Goal: Information Seeking & Learning: Learn about a topic

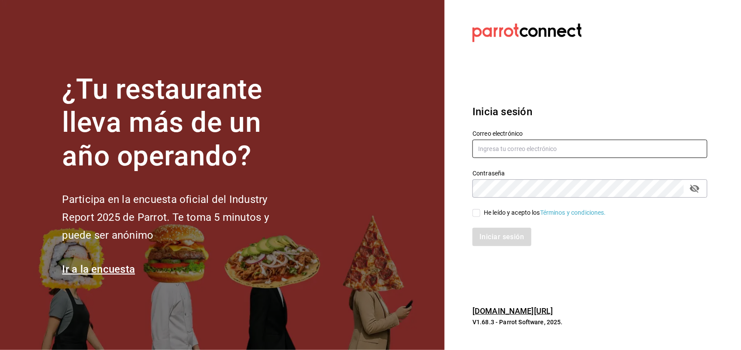
type input "antonio.hernandez@grupocosteno.com"
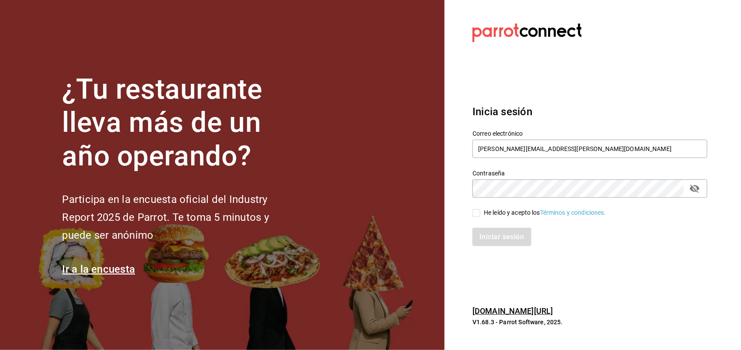
click at [478, 216] on input "He leído y acepto los Términos y condiciones." at bounding box center [476, 213] width 8 height 8
checkbox input "true"
click at [492, 241] on button "Iniciar sesión" at bounding box center [501, 237] width 59 height 18
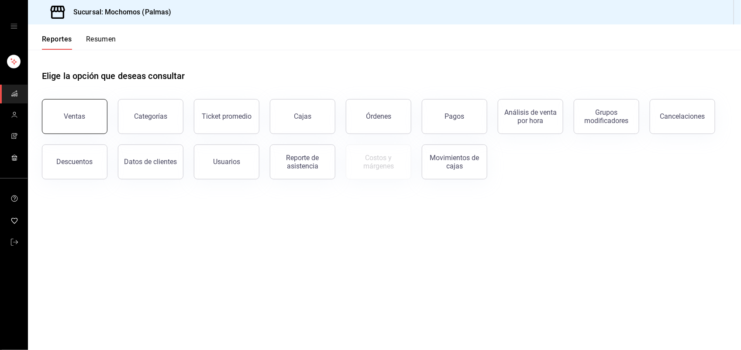
click at [82, 114] on div "Ventas" at bounding box center [74, 116] width 21 height 8
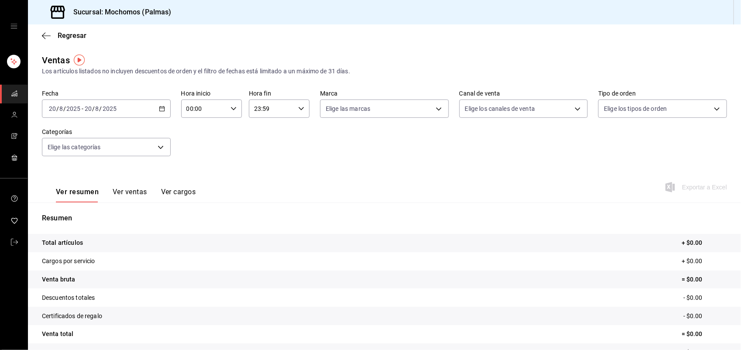
click at [159, 106] on icon "button" at bounding box center [162, 109] width 6 height 6
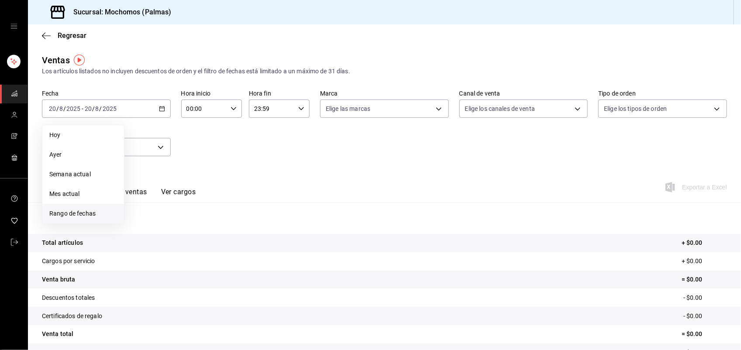
click at [63, 208] on li "Rango de fechas" at bounding box center [83, 214] width 82 height 20
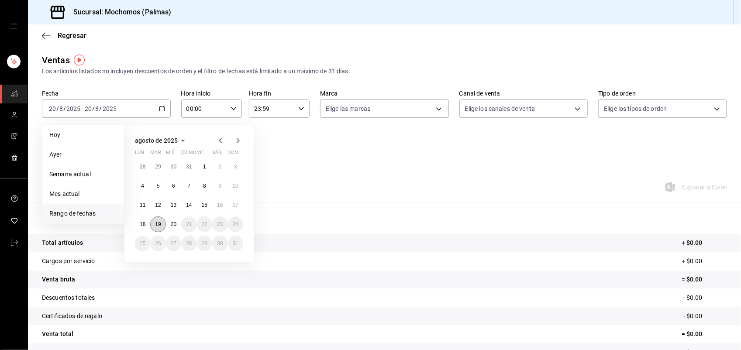
click at [161, 221] on button "19" at bounding box center [157, 224] width 15 height 16
click at [172, 223] on abbr "20" at bounding box center [174, 224] width 6 height 6
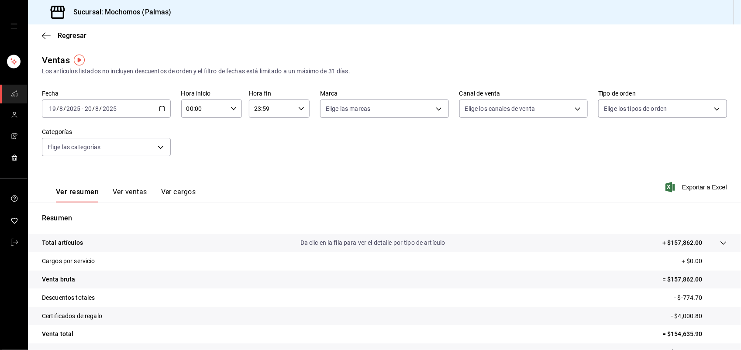
click at [120, 195] on button "Ver ventas" at bounding box center [130, 195] width 34 height 15
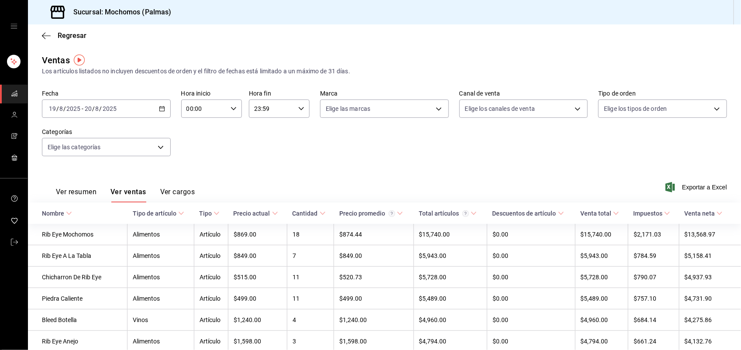
click at [168, 214] on div "Tipo de artículo" at bounding box center [155, 213] width 44 height 7
click at [168, 214] on div "Tipo de artículo" at bounding box center [159, 213] width 44 height 7
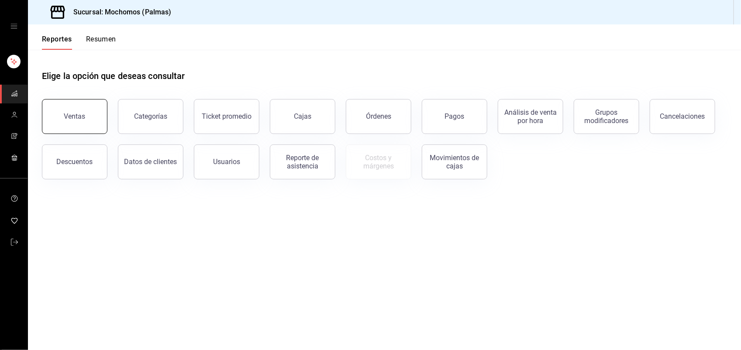
click at [45, 116] on button "Ventas" at bounding box center [74, 116] width 65 height 35
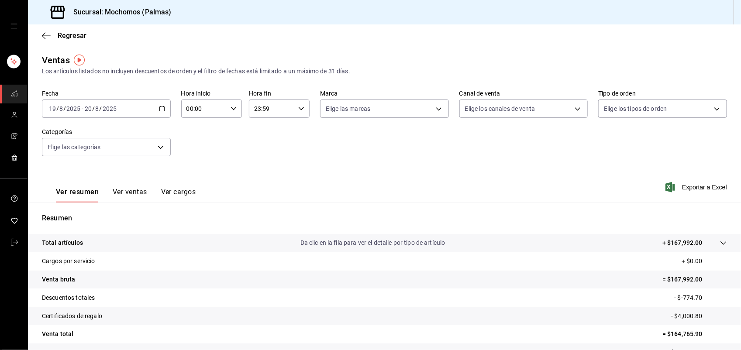
click at [161, 108] on icon "button" at bounding box center [162, 109] width 6 height 6
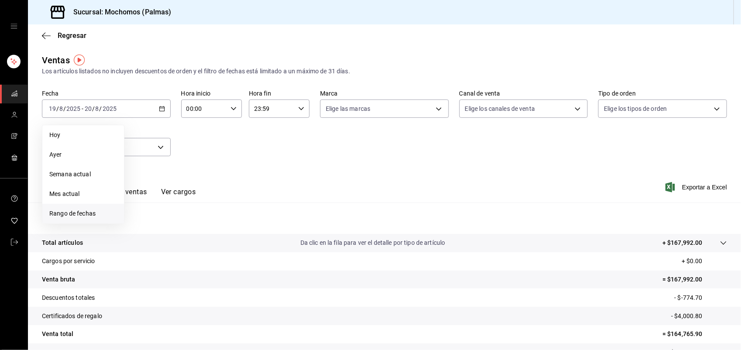
click at [93, 210] on span "Rango de fechas" at bounding box center [83, 213] width 68 height 9
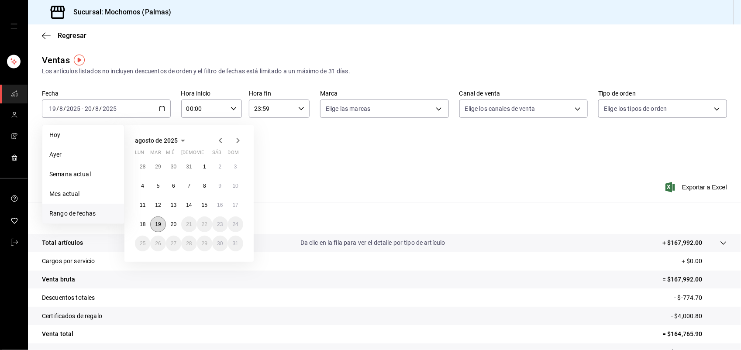
click at [162, 223] on button "19" at bounding box center [157, 224] width 15 height 16
click at [165, 223] on button "19" at bounding box center [157, 224] width 15 height 16
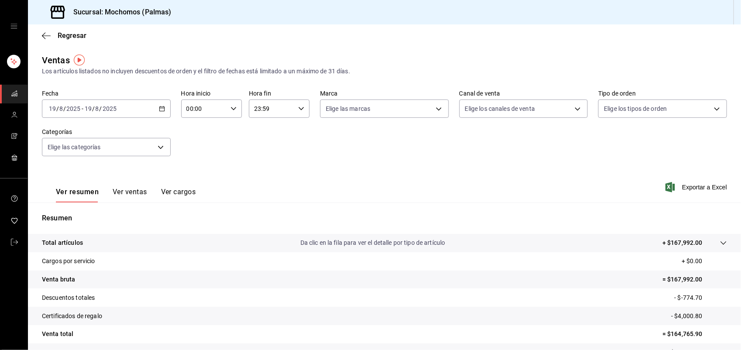
click at [158, 117] on div "2025-08-19 19 / 8 / 2025 - 2025-08-19 19 / 8 / 2025" at bounding box center [106, 109] width 129 height 18
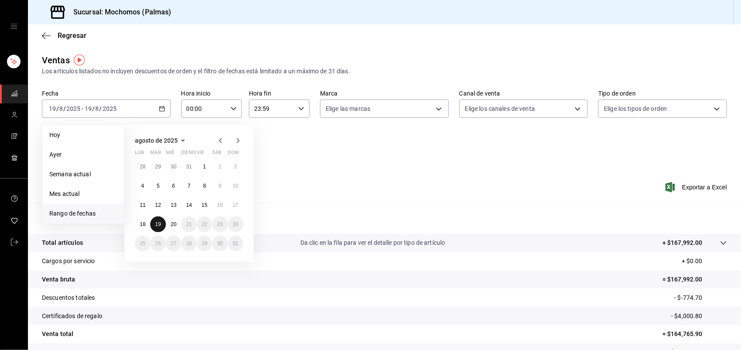
click at [162, 221] on button "19" at bounding box center [157, 224] width 15 height 16
click at [175, 223] on abbr "20" at bounding box center [174, 224] width 6 height 6
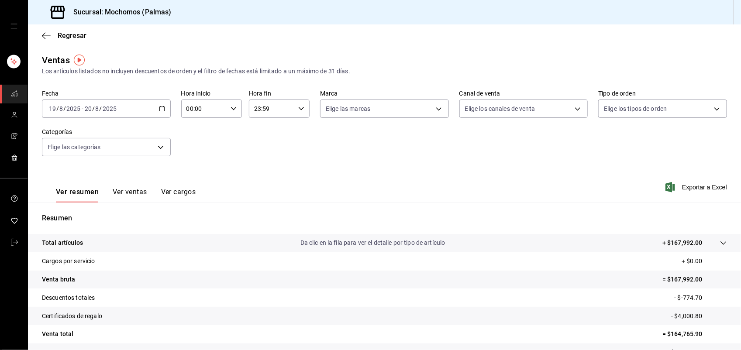
click at [132, 195] on button "Ver ventas" at bounding box center [130, 195] width 34 height 15
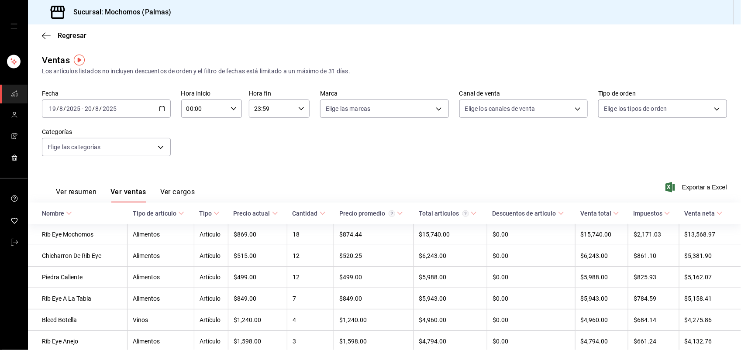
click at [145, 215] on div "Tipo de artículo" at bounding box center [155, 213] width 44 height 7
click at [145, 215] on div "Tipo de artículo" at bounding box center [159, 213] width 44 height 7
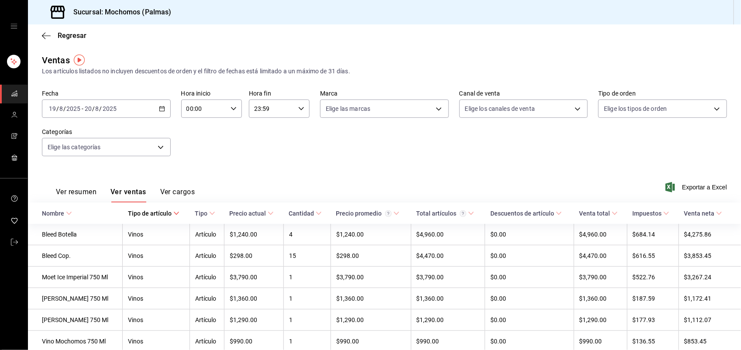
click at [158, 217] on th "Tipo de artículo" at bounding box center [156, 213] width 67 height 21
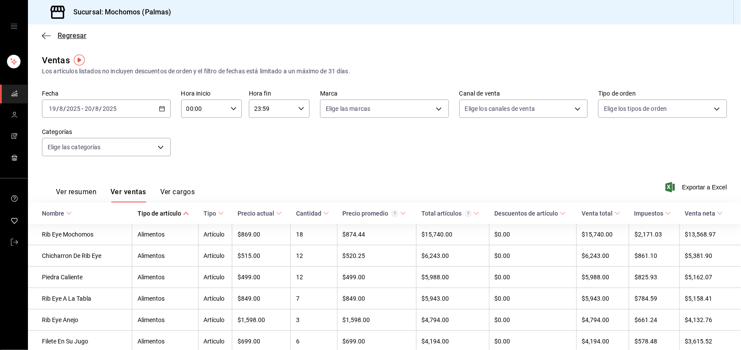
click at [64, 38] on span "Regresar" at bounding box center [72, 35] width 29 height 8
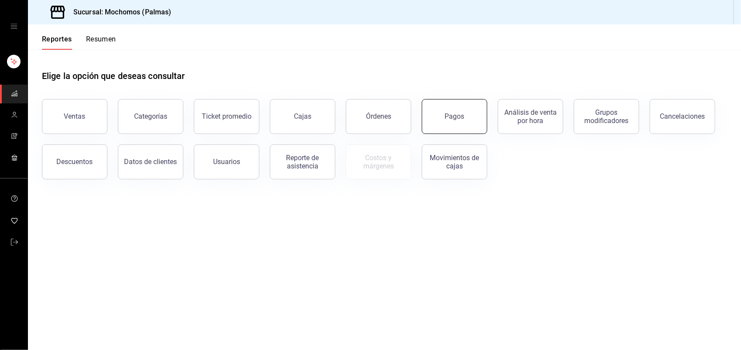
click at [446, 117] on div "Pagos" at bounding box center [455, 116] width 20 height 8
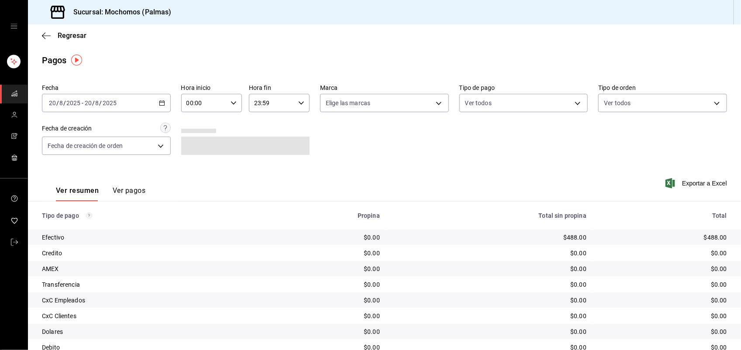
click at [159, 100] on icon "button" at bounding box center [162, 103] width 6 height 6
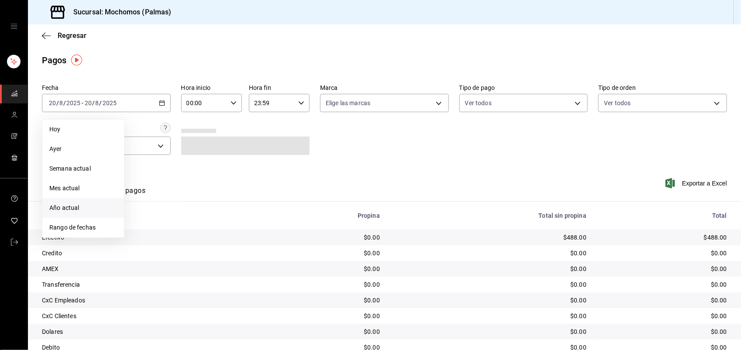
click at [82, 206] on span "Año actual" at bounding box center [83, 207] width 68 height 9
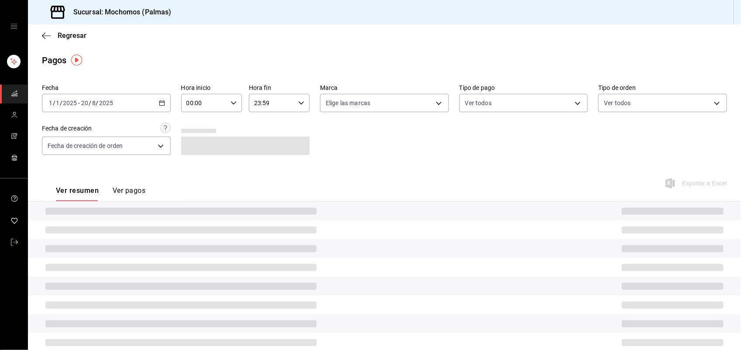
click at [159, 105] on icon "button" at bounding box center [162, 103] width 6 height 6
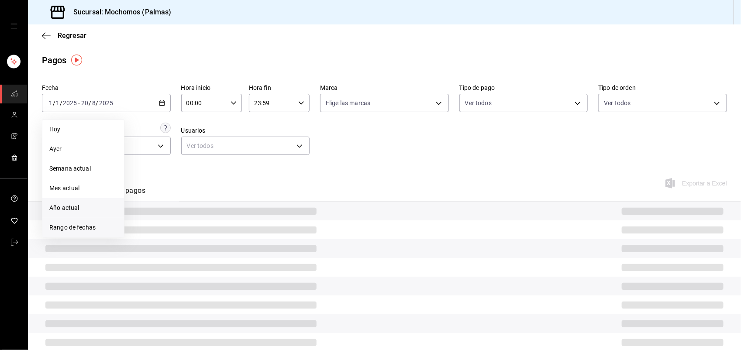
click at [70, 224] on span "Rango de fechas" at bounding box center [83, 227] width 68 height 9
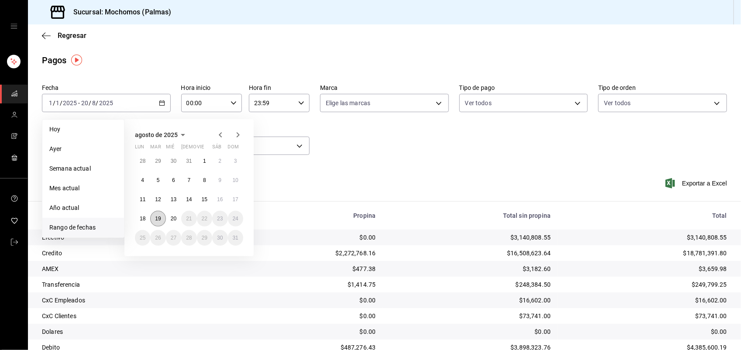
click at [164, 217] on button "19" at bounding box center [157, 219] width 15 height 16
click at [172, 217] on abbr "20" at bounding box center [174, 219] width 6 height 6
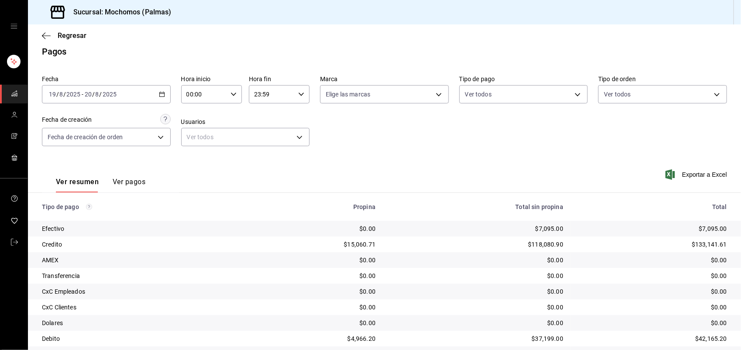
scroll to position [51, 0]
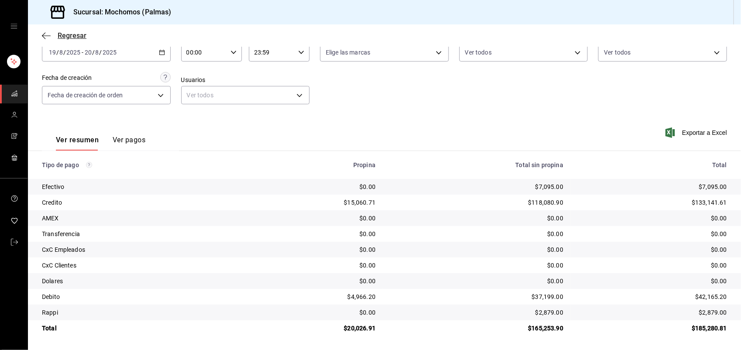
click at [68, 36] on span "Regresar" at bounding box center [72, 35] width 29 height 8
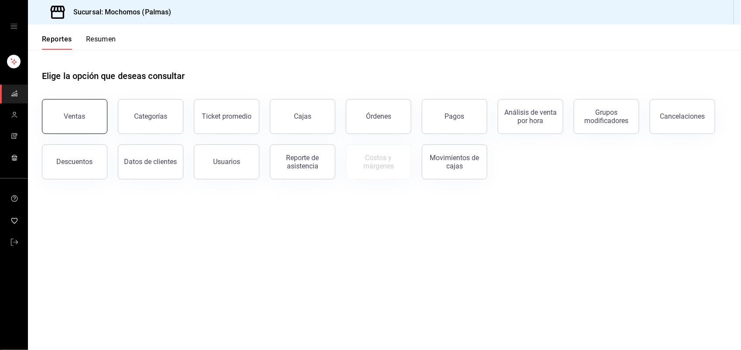
click at [94, 123] on button "Ventas" at bounding box center [74, 116] width 65 height 35
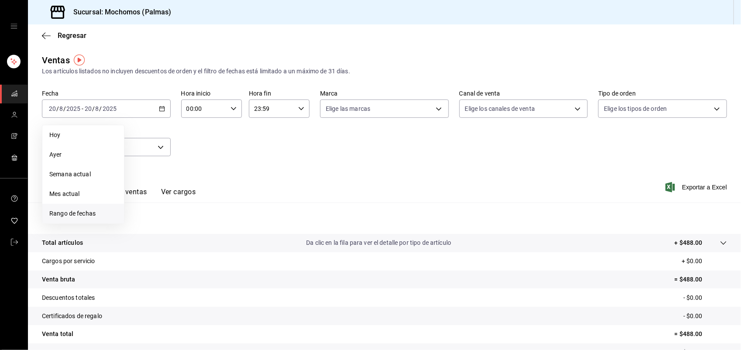
click at [58, 213] on span "Rango de fechas" at bounding box center [83, 213] width 68 height 9
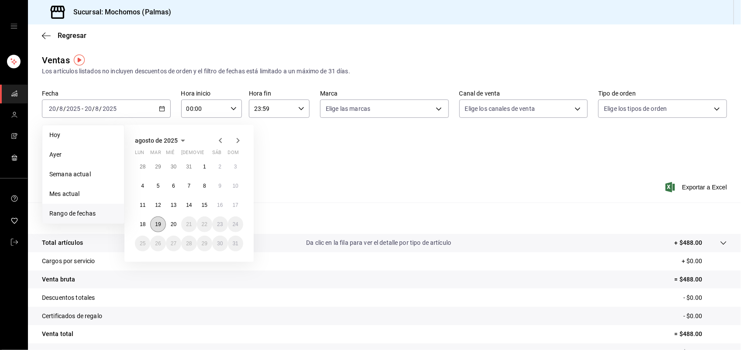
click at [162, 223] on button "19" at bounding box center [157, 224] width 15 height 16
click at [171, 224] on abbr "20" at bounding box center [174, 224] width 6 height 6
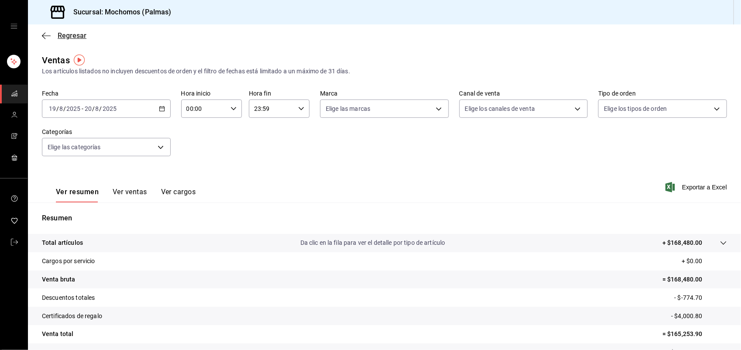
click at [61, 37] on span "Regresar" at bounding box center [72, 35] width 29 height 8
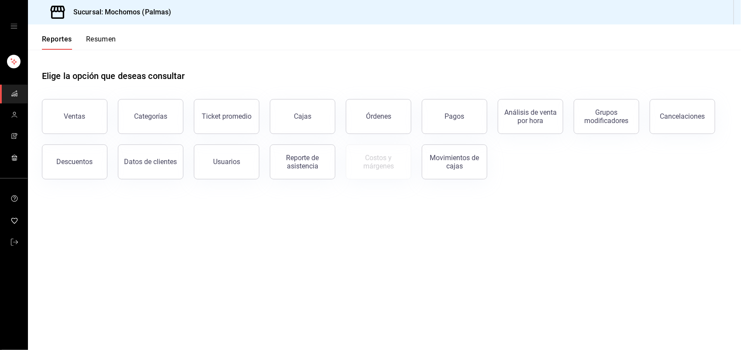
click at [61, 37] on button "Reportes" at bounding box center [57, 42] width 30 height 15
click at [104, 103] on div "Ventas" at bounding box center [69, 111] width 76 height 45
click at [99, 101] on button "Ventas" at bounding box center [74, 116] width 65 height 35
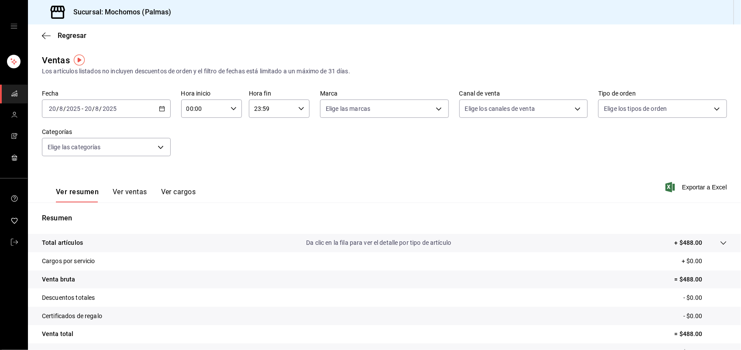
click at [161, 110] on icon "button" at bounding box center [162, 109] width 6 height 6
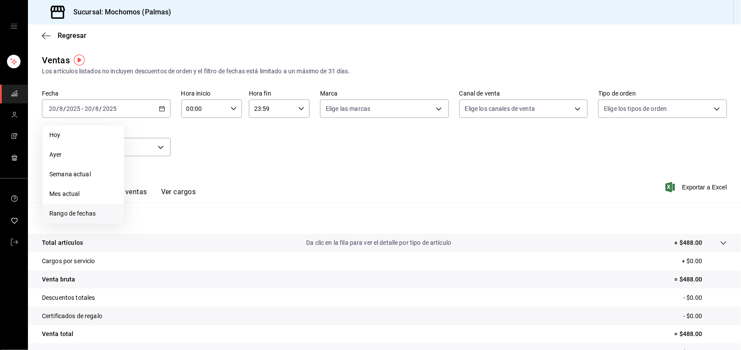
click at [86, 214] on span "Rango de fechas" at bounding box center [83, 213] width 68 height 9
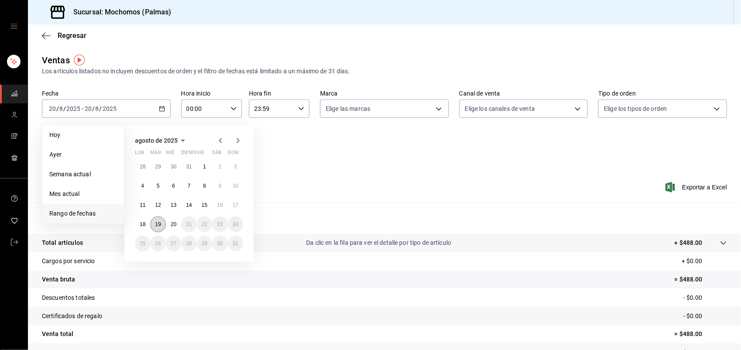
click at [160, 225] on abbr "19" at bounding box center [158, 224] width 6 height 6
click at [173, 225] on abbr "20" at bounding box center [174, 224] width 6 height 6
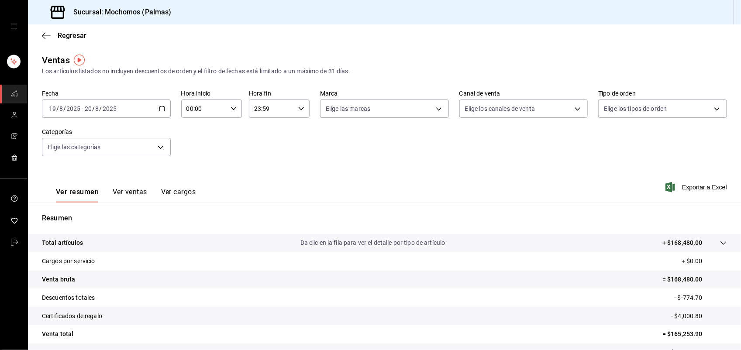
scroll to position [68, 0]
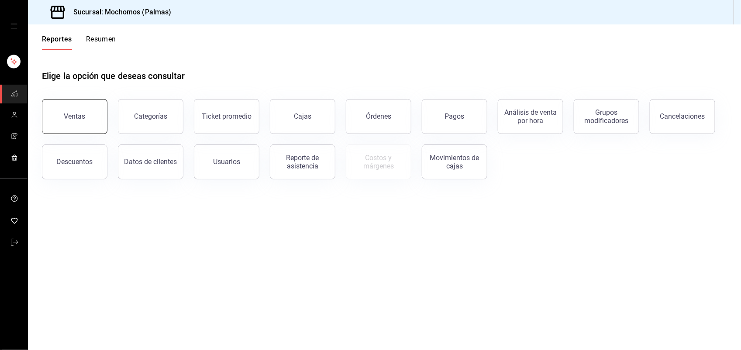
click at [82, 117] on div "Ventas" at bounding box center [74, 116] width 21 height 8
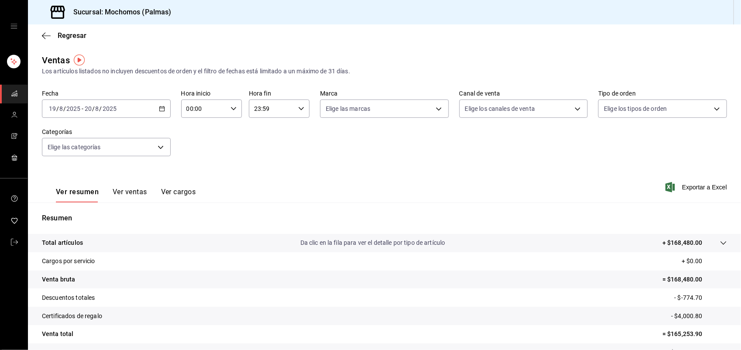
click at [161, 110] on icon "button" at bounding box center [162, 109] width 6 height 6
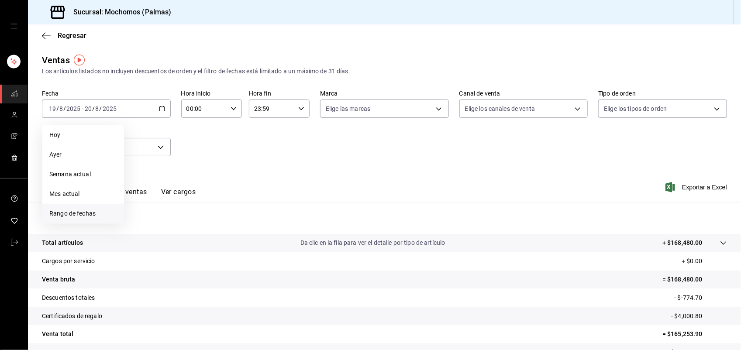
click at [69, 217] on span "Rango de fechas" at bounding box center [83, 213] width 68 height 9
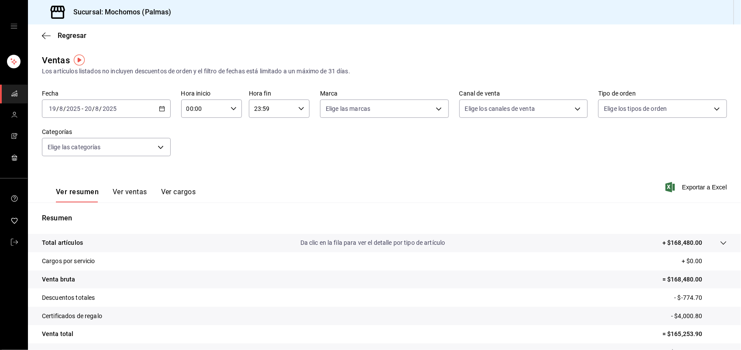
click at [155, 112] on div "2025-08-19 19 / 8 / 2025 - 2025-08-20 20 / 8 / 2025" at bounding box center [106, 109] width 129 height 18
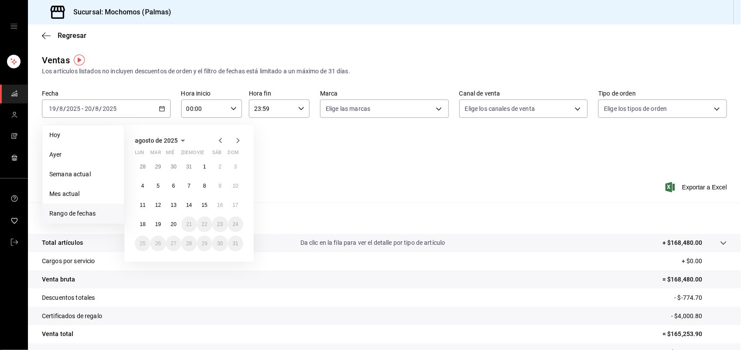
click at [69, 212] on span "Rango de fechas" at bounding box center [83, 213] width 68 height 9
click at [157, 226] on abbr "19" at bounding box center [158, 224] width 6 height 6
click at [169, 226] on button "20" at bounding box center [173, 224] width 15 height 16
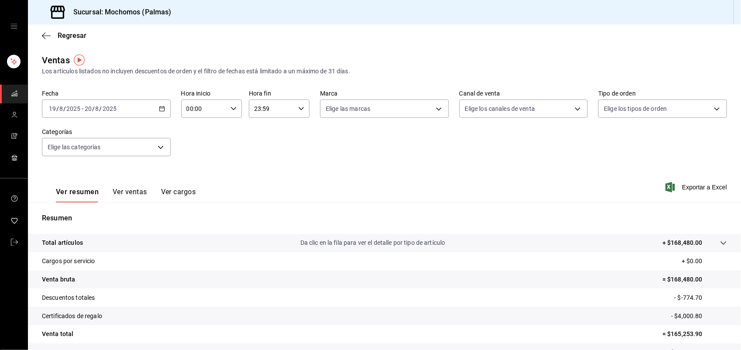
click at [162, 114] on div "2025-08-19 19 / 8 / 2025 - 2025-08-20 20 / 8 / 2025" at bounding box center [106, 109] width 129 height 18
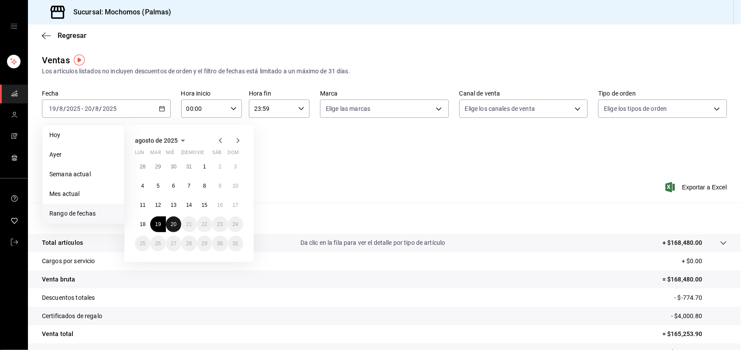
click at [176, 225] on abbr "20" at bounding box center [174, 224] width 6 height 6
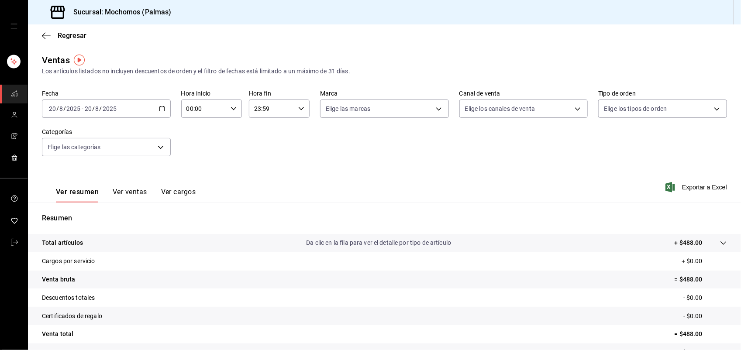
click at [157, 112] on div "[DATE] [DATE] - [DATE] [DATE]" at bounding box center [106, 109] width 129 height 18
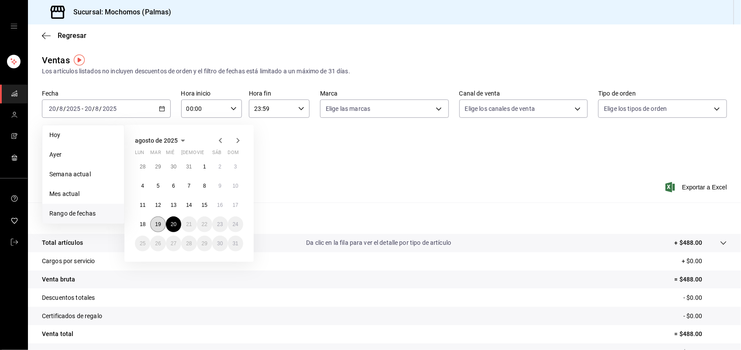
click at [158, 223] on abbr "19" at bounding box center [158, 224] width 6 height 6
click at [173, 227] on button "20" at bounding box center [173, 224] width 15 height 16
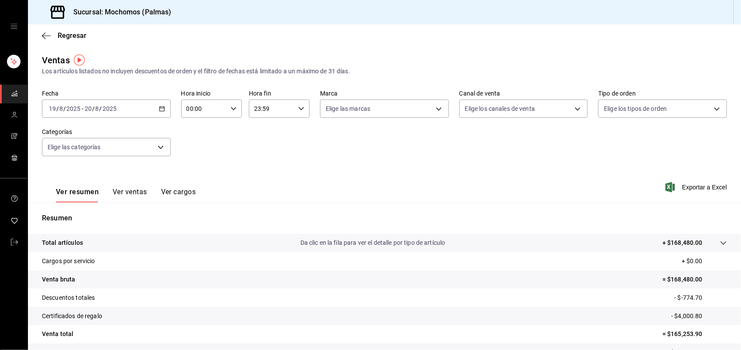
click at [160, 107] on icon "button" at bounding box center [162, 109] width 6 height 6
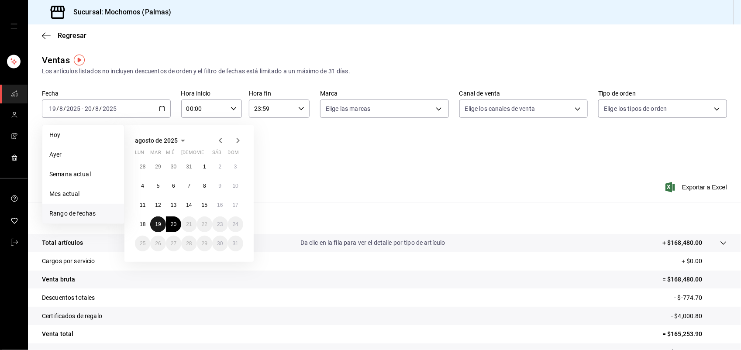
click at [156, 226] on abbr "19" at bounding box center [158, 224] width 6 height 6
click at [171, 226] on abbr "20" at bounding box center [174, 224] width 6 height 6
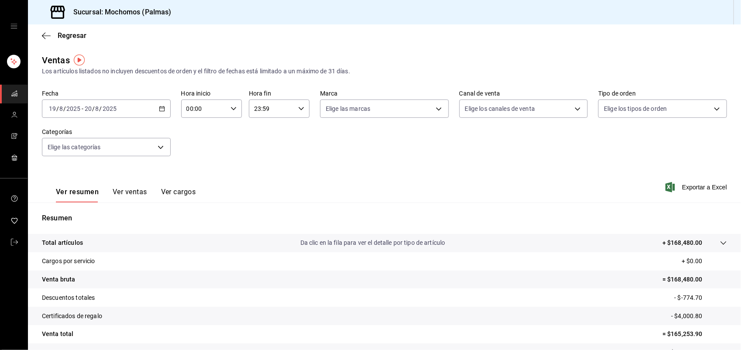
click at [158, 112] on div "2025-08-19 19 / 8 / 2025 - 2025-08-20 20 / 8 / 2025" at bounding box center [106, 109] width 129 height 18
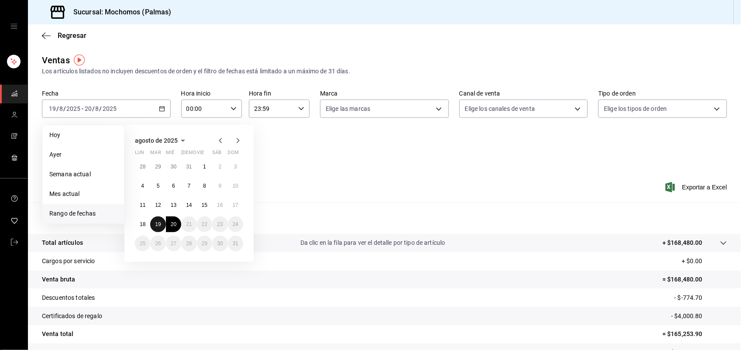
click at [161, 230] on button "19" at bounding box center [157, 224] width 15 height 16
click at [171, 230] on button "20" at bounding box center [173, 224] width 15 height 16
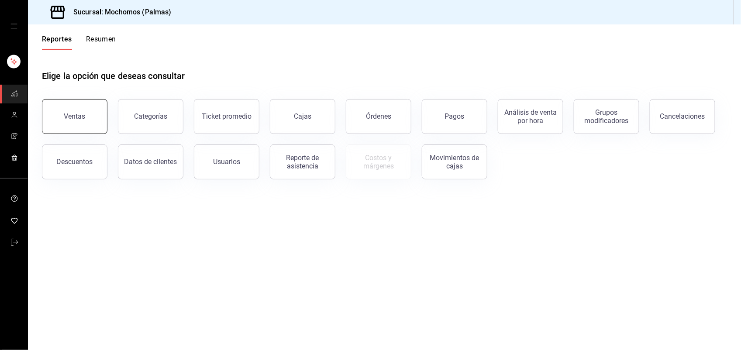
click at [78, 129] on button "Ventas" at bounding box center [74, 116] width 65 height 35
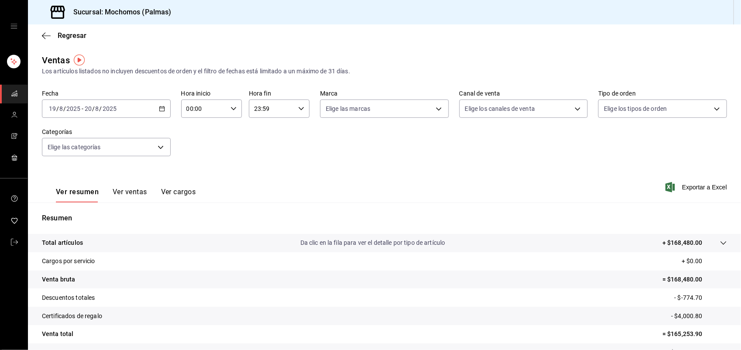
click at [160, 106] on icon "button" at bounding box center [162, 109] width 6 height 6
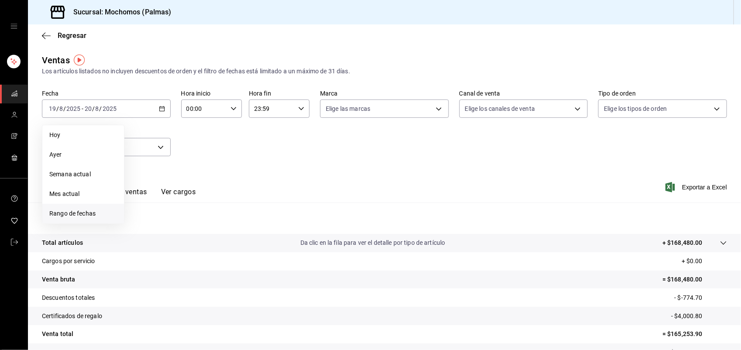
click at [103, 212] on span "Rango de fechas" at bounding box center [83, 213] width 68 height 9
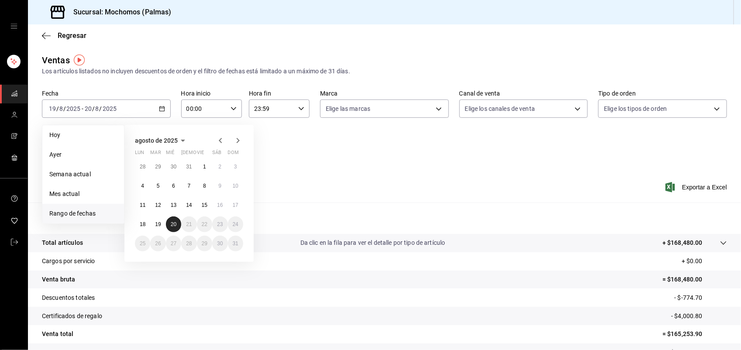
click at [169, 223] on button "20" at bounding box center [173, 224] width 15 height 16
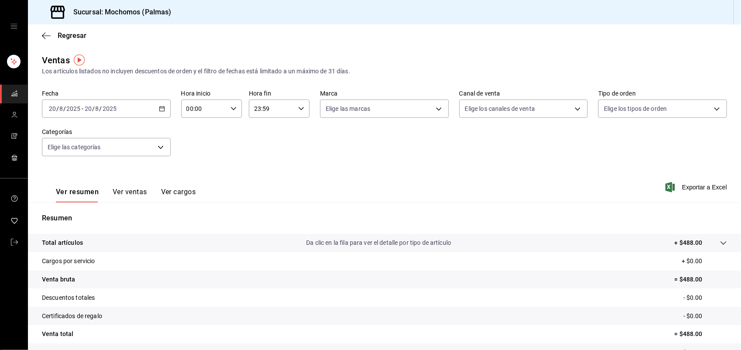
click at [164, 108] on div "[DATE] [DATE] - [DATE] [DATE]" at bounding box center [106, 109] width 129 height 18
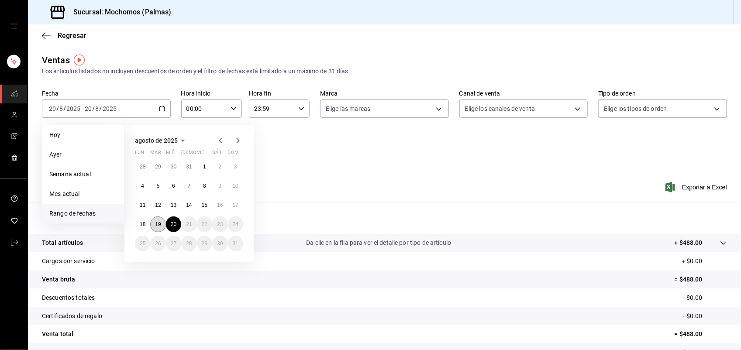
click at [158, 225] on abbr "19" at bounding box center [158, 224] width 6 height 6
click at [171, 225] on abbr "20" at bounding box center [174, 224] width 6 height 6
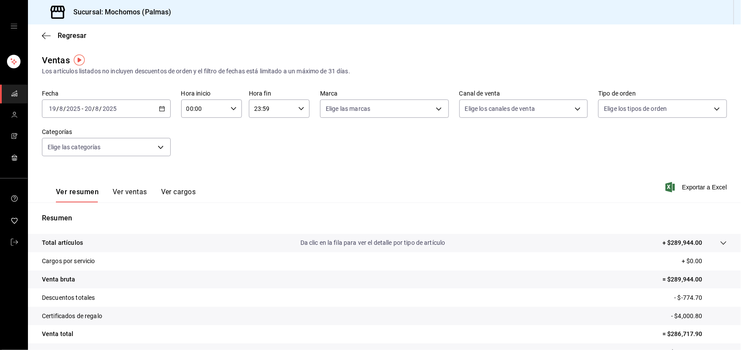
click at [161, 112] on div "2025-08-19 19 / 8 / 2025 - 2025-08-20 20 / 8 / 2025" at bounding box center [106, 109] width 129 height 18
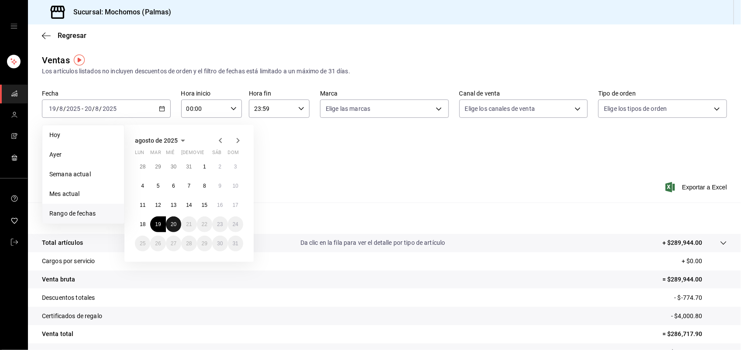
click at [169, 226] on button "20" at bounding box center [173, 224] width 15 height 16
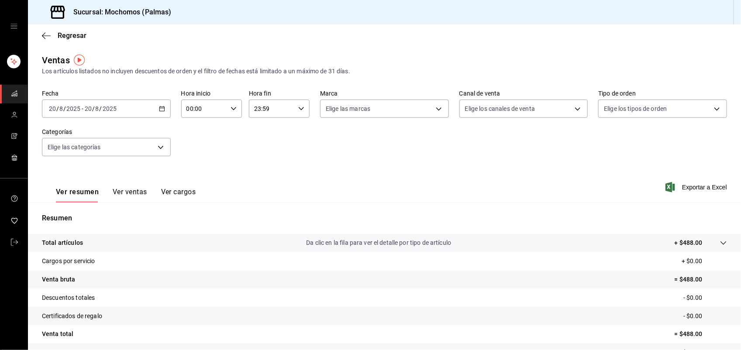
click at [160, 109] on icon "button" at bounding box center [162, 109] width 6 height 6
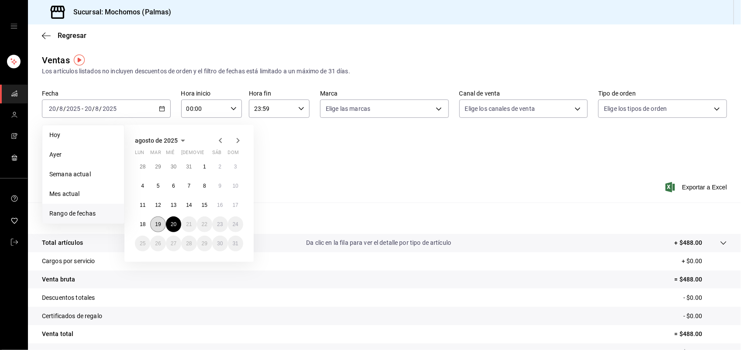
click at [162, 221] on button "19" at bounding box center [157, 224] width 15 height 16
click at [171, 223] on abbr "20" at bounding box center [174, 224] width 6 height 6
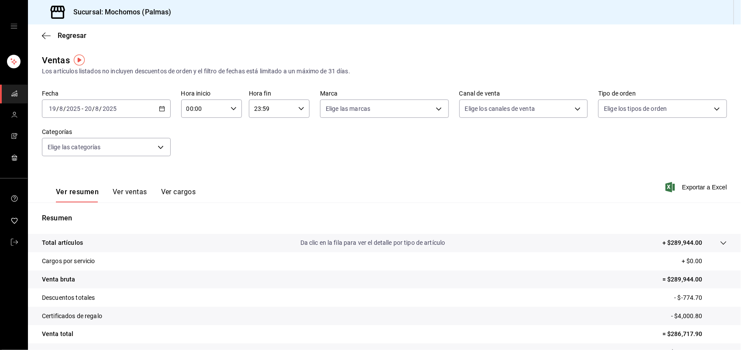
click at [161, 108] on \(Stroke\) "button" at bounding box center [161, 108] width 5 height 0
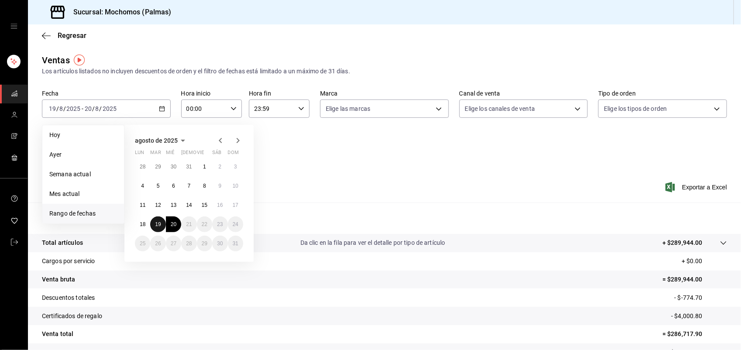
click at [156, 224] on abbr "19" at bounding box center [158, 224] width 6 height 6
click at [171, 224] on abbr "20" at bounding box center [174, 224] width 6 height 6
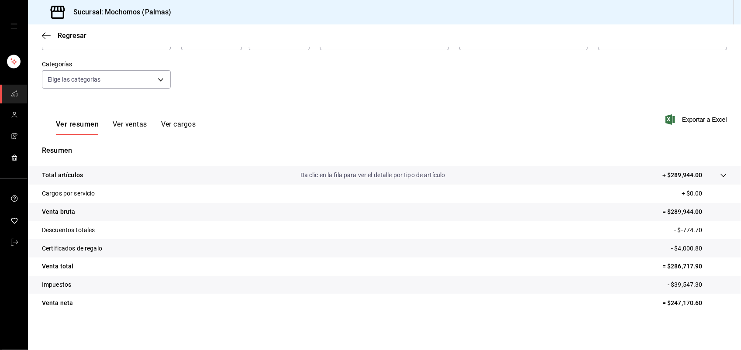
scroll to position [21, 0]
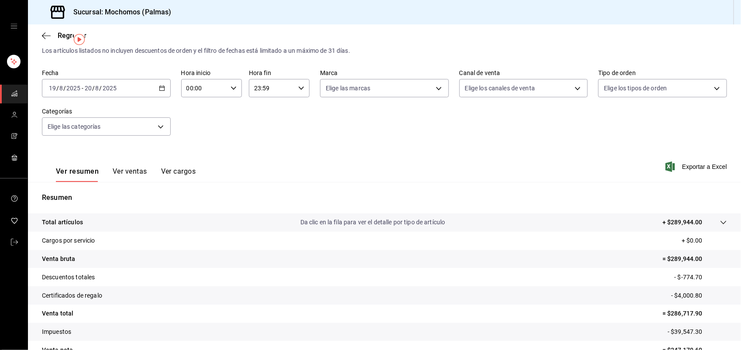
click at [159, 86] on \(Stroke\) "button" at bounding box center [161, 88] width 5 height 5
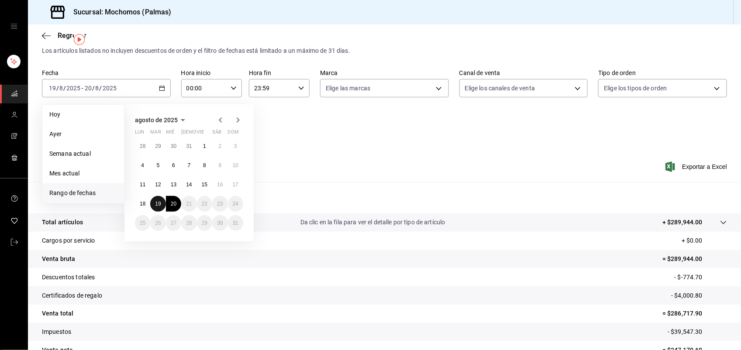
click at [156, 204] on abbr "19" at bounding box center [158, 204] width 6 height 6
click at [172, 205] on abbr "20" at bounding box center [174, 204] width 6 height 6
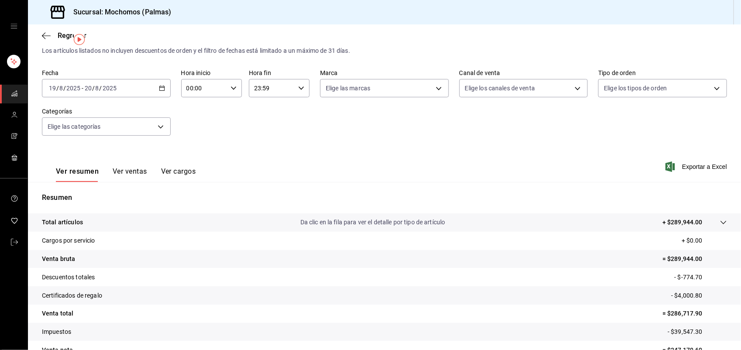
click at [87, 278] on p "Descuentos totales" at bounding box center [68, 277] width 53 height 9
click at [60, 40] on div "Regresar" at bounding box center [384, 35] width 713 height 22
click at [65, 35] on span "Regresar" at bounding box center [72, 35] width 29 height 8
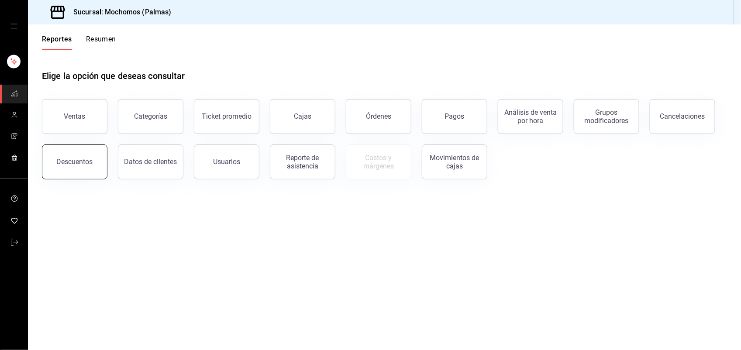
click at [73, 169] on button "Descuentos" at bounding box center [74, 161] width 65 height 35
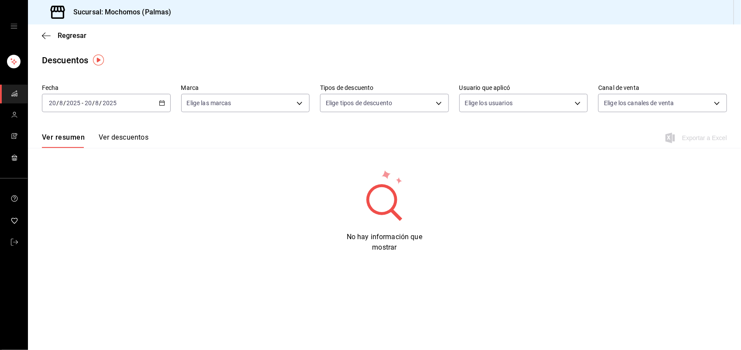
click at [164, 104] on icon "button" at bounding box center [162, 103] width 6 height 6
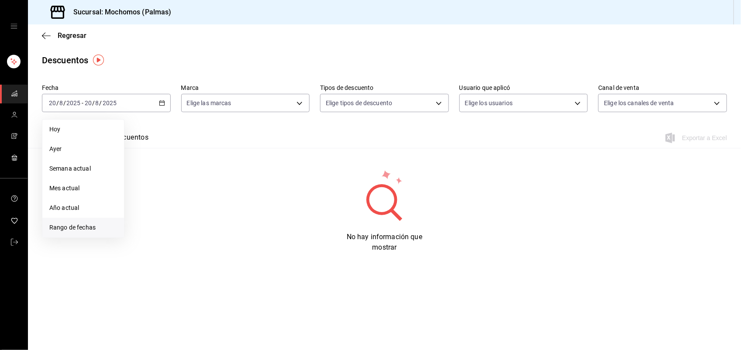
click at [70, 235] on li "Rango de fechas" at bounding box center [83, 228] width 82 height 20
click at [165, 210] on div "28 29 30 31 1 2 3 4 5 6 7 8 9 10 11 12 13 14 15 16 17 18 19 20 21 22 23 24 25 2…" at bounding box center [189, 199] width 108 height 93
click at [164, 214] on button "19" at bounding box center [157, 219] width 15 height 16
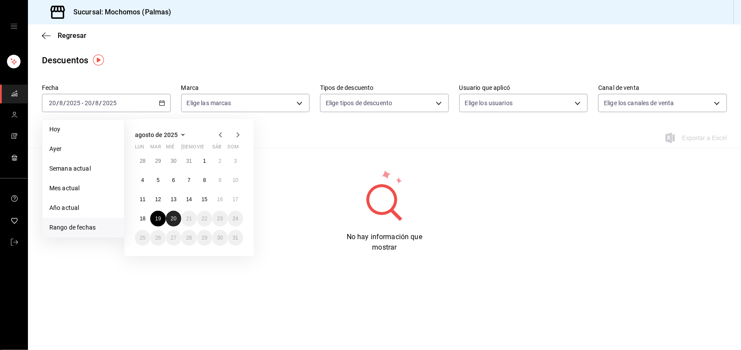
click at [172, 216] on abbr "20" at bounding box center [174, 219] width 6 height 6
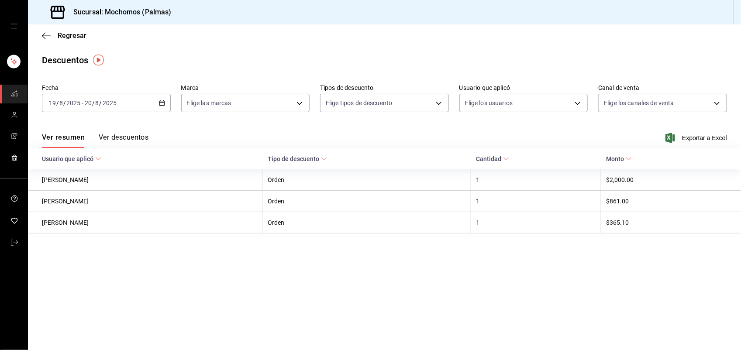
click at [167, 103] on div "2025-08-19 19 / 8 / 2025 - 2025-08-20 20 / 8 / 2025" at bounding box center [106, 103] width 129 height 18
click at [71, 36] on span "Regresar" at bounding box center [72, 35] width 29 height 8
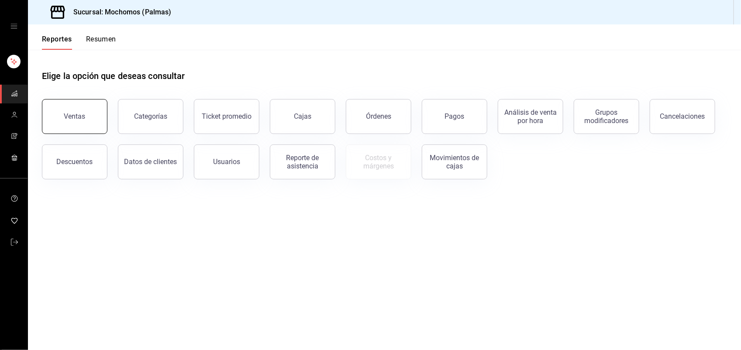
click at [80, 122] on button "Ventas" at bounding box center [74, 116] width 65 height 35
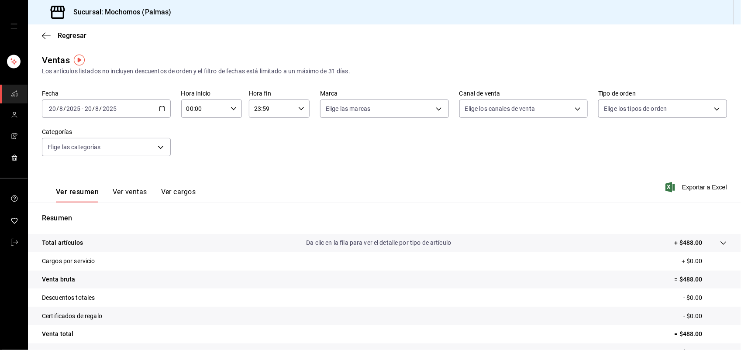
click at [159, 109] on icon "button" at bounding box center [162, 109] width 6 height 6
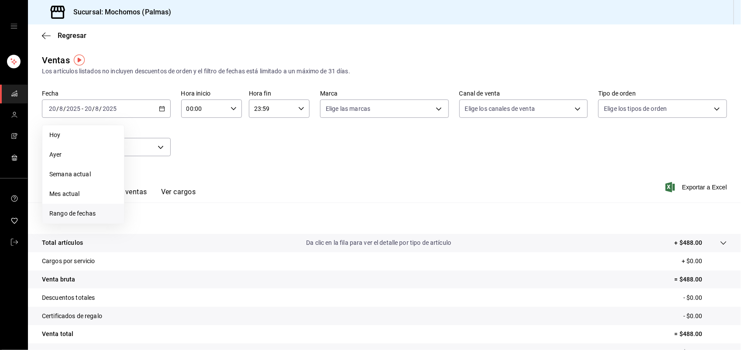
click at [77, 206] on li "Rango de fechas" at bounding box center [83, 214] width 82 height 20
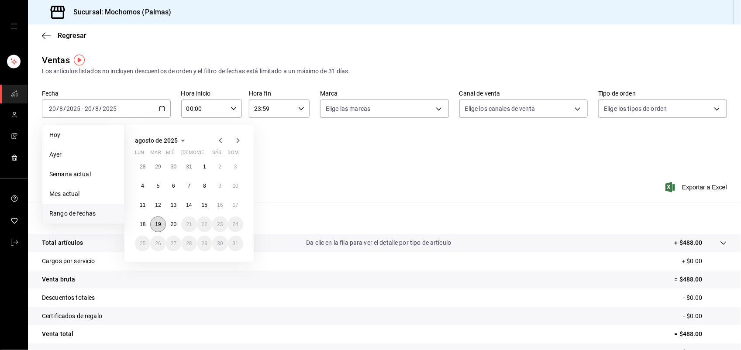
click at [160, 223] on abbr "19" at bounding box center [158, 224] width 6 height 6
click at [169, 223] on button "20" at bounding box center [173, 224] width 15 height 16
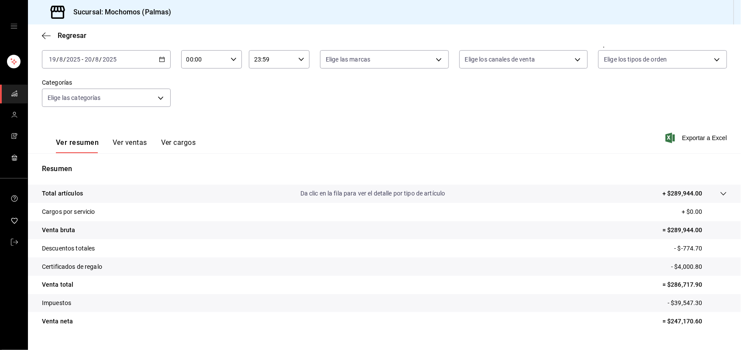
scroll to position [52, 0]
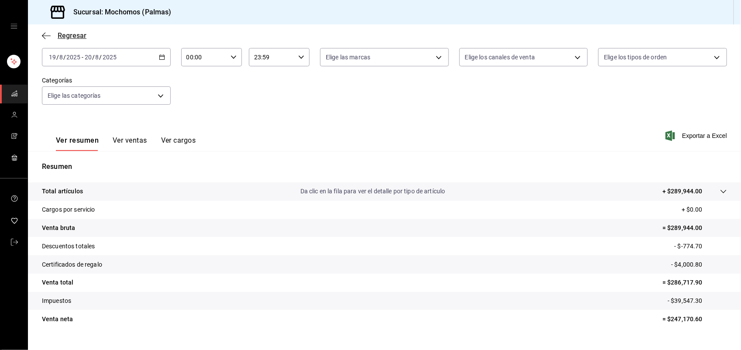
click at [51, 36] on span "Regresar" at bounding box center [64, 35] width 45 height 8
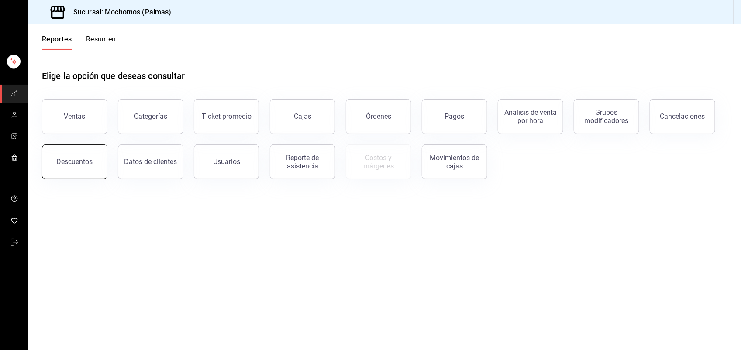
click at [75, 149] on button "Descuentos" at bounding box center [74, 161] width 65 height 35
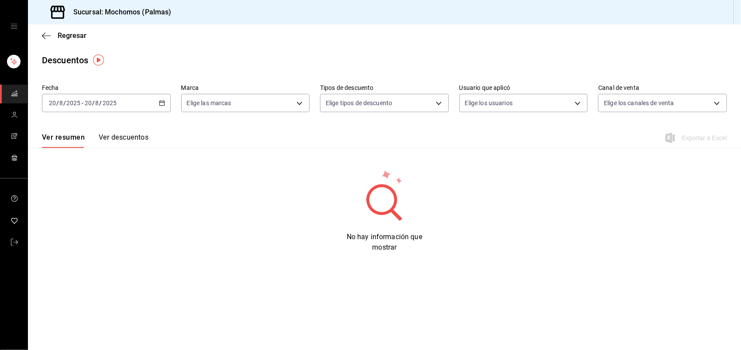
click at [161, 105] on \(Stroke\) "button" at bounding box center [161, 103] width 5 height 5
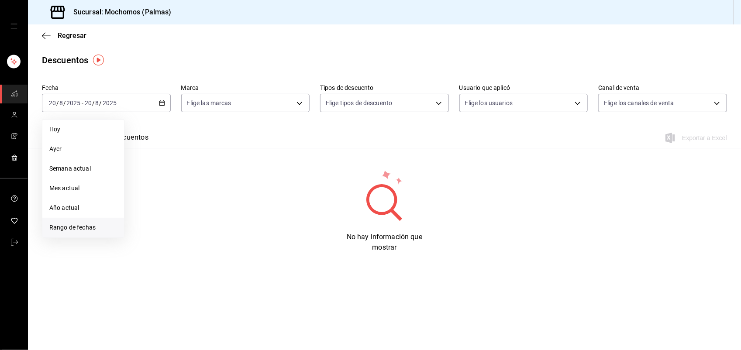
click at [79, 223] on span "Rango de fechas" at bounding box center [83, 227] width 68 height 9
click at [137, 218] on button "18" at bounding box center [142, 219] width 15 height 16
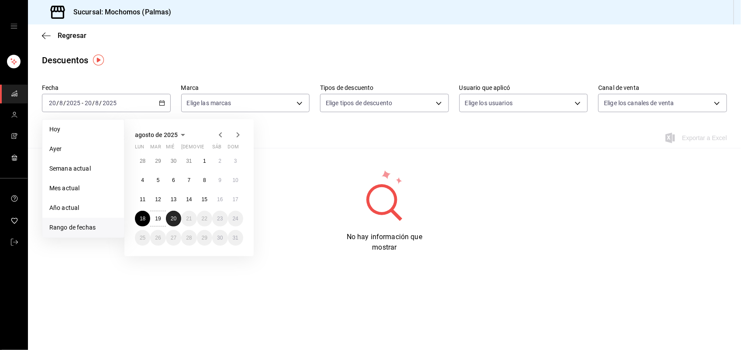
click at [180, 219] on button "20" at bounding box center [173, 219] width 15 height 16
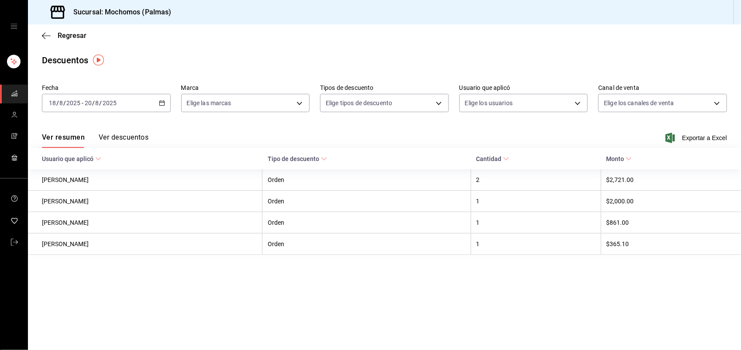
click at [164, 105] on \(Stroke\) "button" at bounding box center [161, 103] width 5 height 5
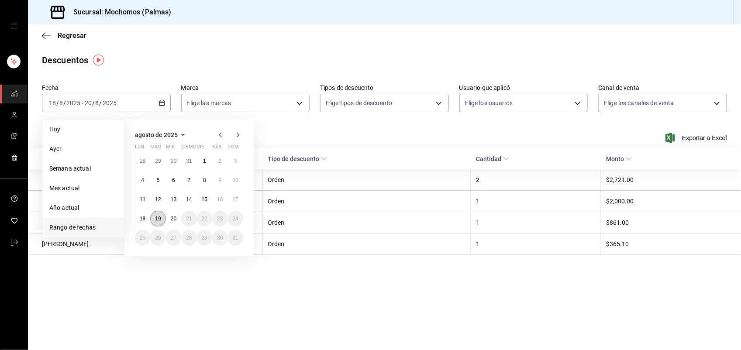
click at [154, 213] on button "19" at bounding box center [157, 219] width 15 height 16
click at [166, 215] on button "20" at bounding box center [173, 219] width 15 height 16
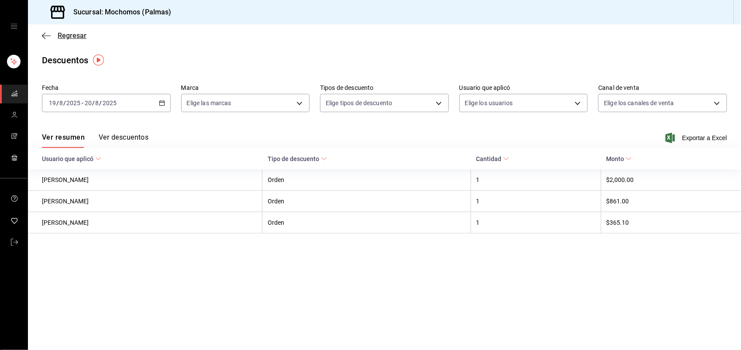
click at [46, 36] on icon "button" at bounding box center [46, 36] width 9 height 8
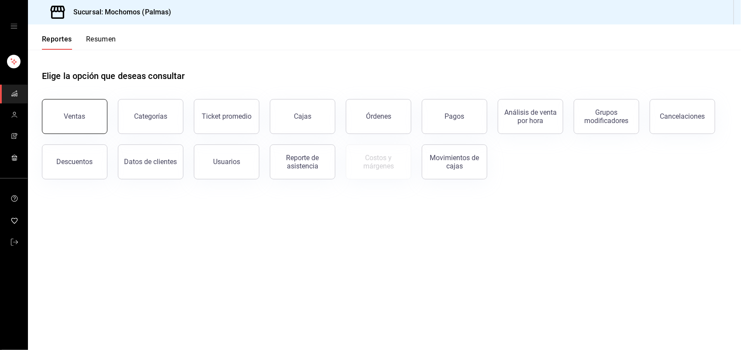
click at [69, 107] on button "Ventas" at bounding box center [74, 116] width 65 height 35
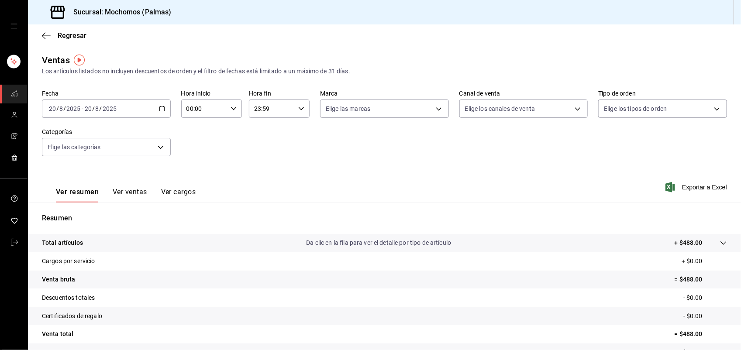
click at [159, 108] on icon "button" at bounding box center [162, 109] width 6 height 6
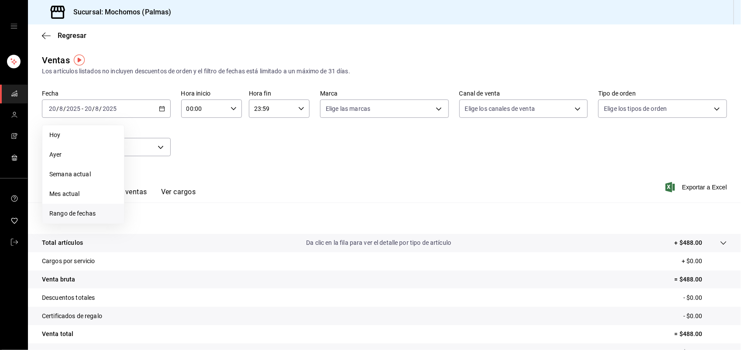
click at [84, 204] on li "Rango de fechas" at bounding box center [83, 214] width 82 height 20
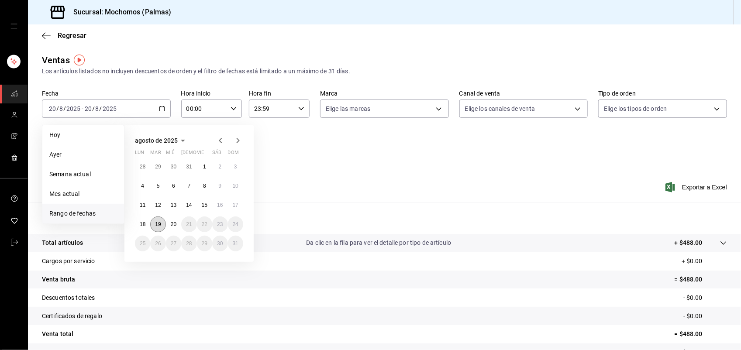
click at [156, 221] on abbr "19" at bounding box center [158, 224] width 6 height 6
click at [169, 221] on button "20" at bounding box center [173, 224] width 15 height 16
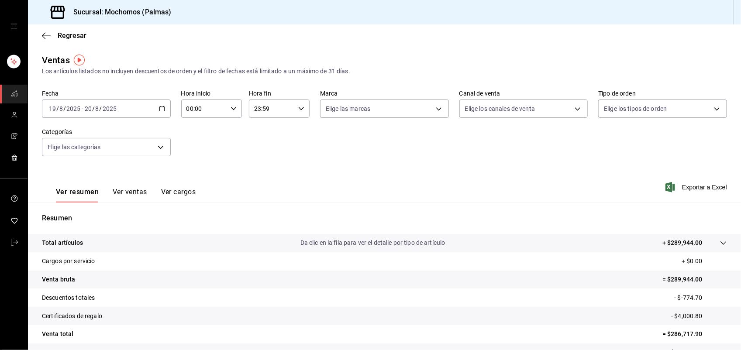
click at [169, 221] on p "Resumen" at bounding box center [384, 218] width 685 height 10
click at [711, 251] on tr "Total artículos Da clic en la fila para ver el detalle por tipo de artículo + $…" at bounding box center [384, 243] width 713 height 18
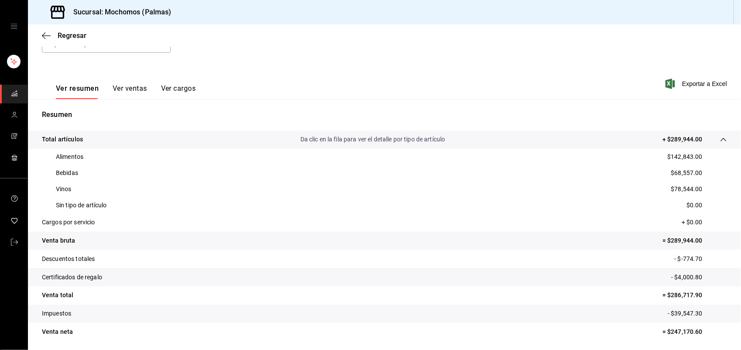
scroll to position [118, 0]
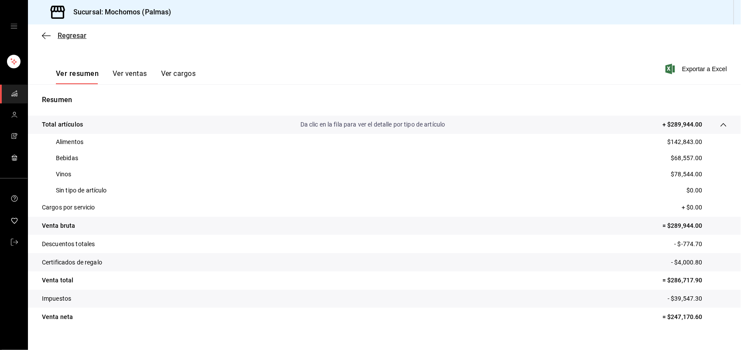
click at [62, 37] on span "Regresar" at bounding box center [72, 35] width 29 height 8
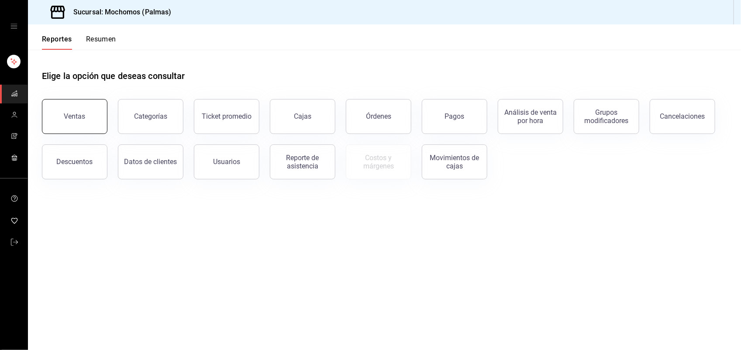
click at [79, 103] on button "Ventas" at bounding box center [74, 116] width 65 height 35
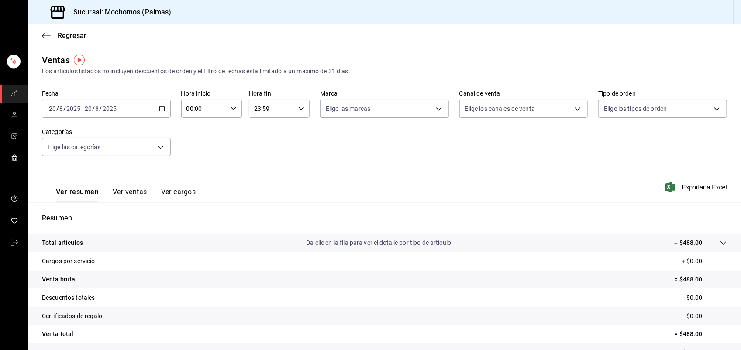
click at [159, 107] on \(Stroke\) "button" at bounding box center [161, 108] width 5 height 5
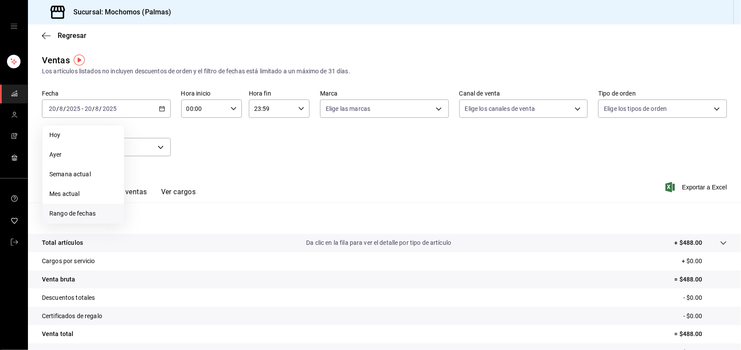
click at [86, 210] on span "Rango de fechas" at bounding box center [83, 213] width 68 height 9
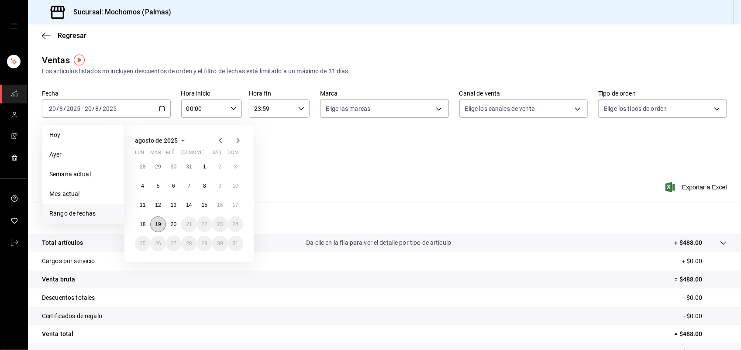
click at [158, 220] on button "19" at bounding box center [157, 224] width 15 height 16
click at [173, 225] on abbr "20" at bounding box center [174, 224] width 6 height 6
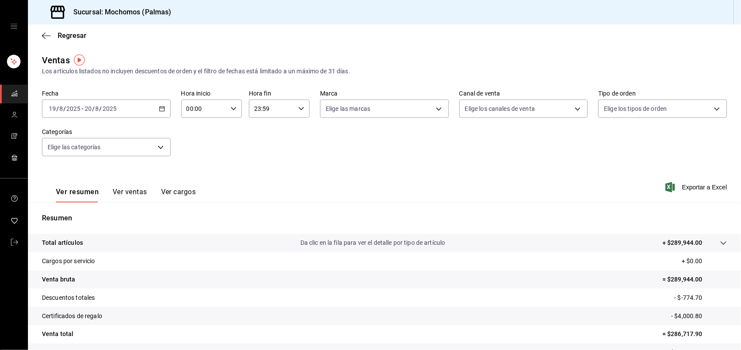
click at [720, 243] on icon at bounding box center [723, 243] width 7 height 7
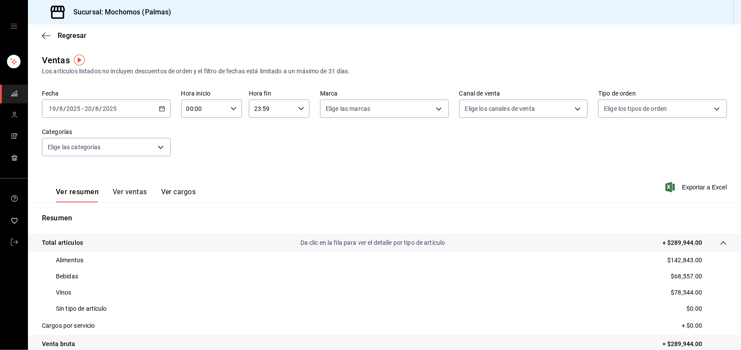
click at [711, 243] on div at bounding box center [714, 242] width 24 height 9
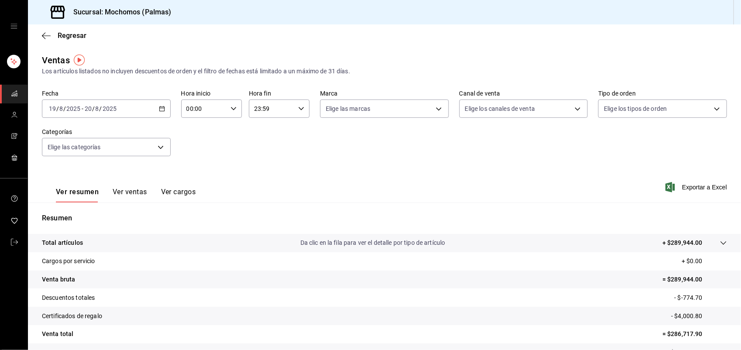
click at [702, 244] on div at bounding box center [714, 242] width 24 height 9
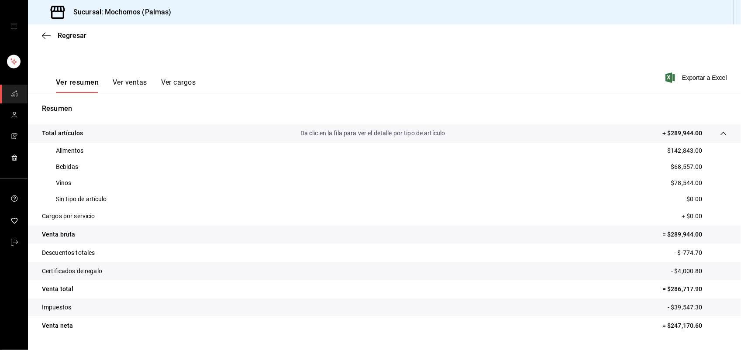
scroll to position [131, 0]
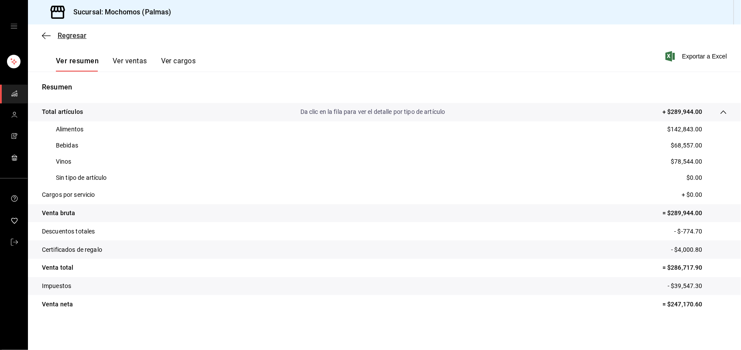
click at [77, 32] on span "Regresar" at bounding box center [72, 35] width 29 height 8
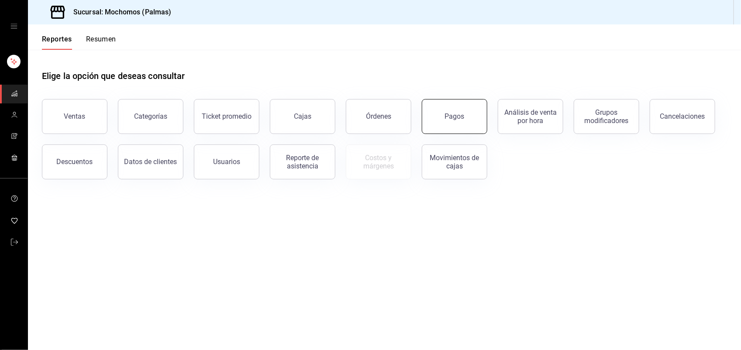
click at [450, 122] on button "Pagos" at bounding box center [454, 116] width 65 height 35
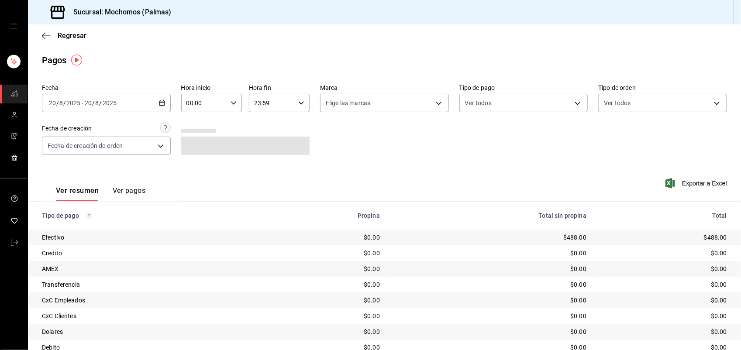
click at [162, 101] on icon "button" at bounding box center [162, 103] width 6 height 6
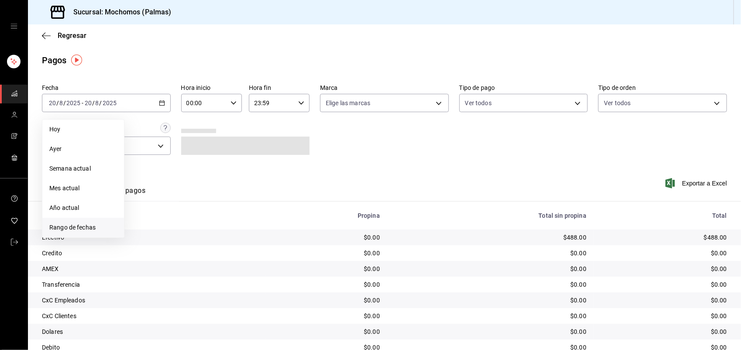
click at [105, 223] on span "Rango de fechas" at bounding box center [83, 227] width 68 height 9
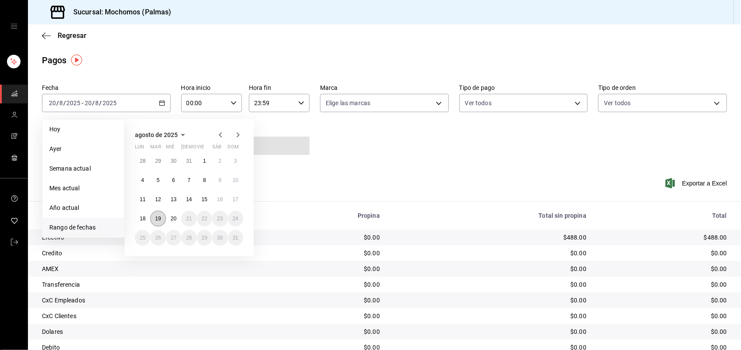
click at [164, 221] on button "19" at bounding box center [157, 219] width 15 height 16
click at [175, 221] on abbr "20" at bounding box center [174, 219] width 6 height 6
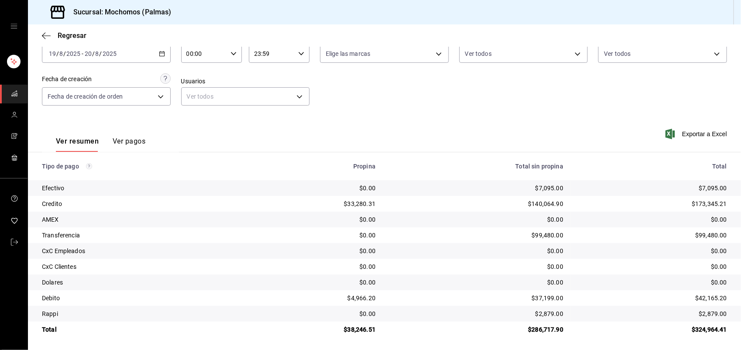
scroll to position [51, 0]
click at [70, 29] on div "Regresar" at bounding box center [384, 35] width 713 height 22
click at [68, 36] on span "Regresar" at bounding box center [72, 35] width 29 height 8
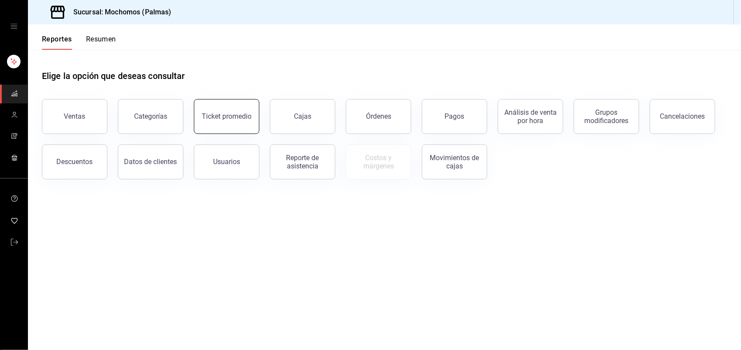
click at [227, 121] on button "Ticket promedio" at bounding box center [226, 116] width 65 height 35
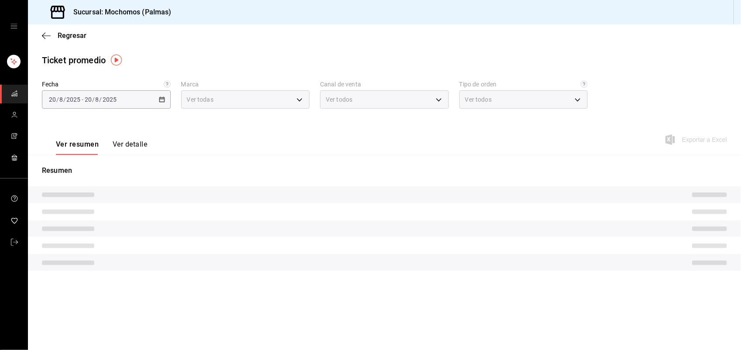
type input "70f98016-ab90-4f26-81e6-ab4884d8d8a0"
type input "PARROT,UBER_EATS,RAPPI,DIDI_FOOD,ONLINE"
type input "1406dacc-122d-474b-a961-72adf1b142d8,23052771-8e1b-43e3-b7da-1a661d939937,EXTER…"
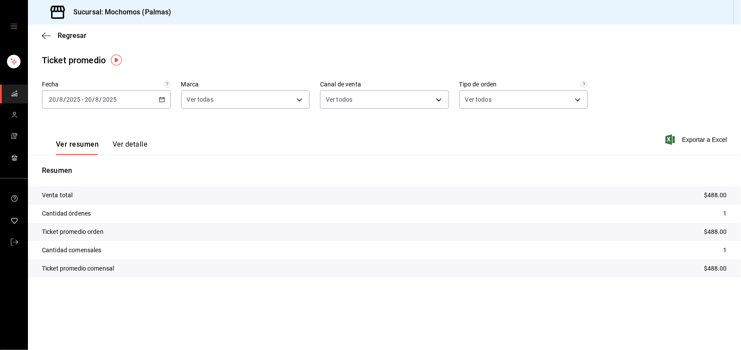
click at [163, 103] on div "[DATE] [DATE] - [DATE] [DATE]" at bounding box center [106, 99] width 129 height 18
click at [95, 198] on li "Rango de fechas" at bounding box center [83, 205] width 82 height 20
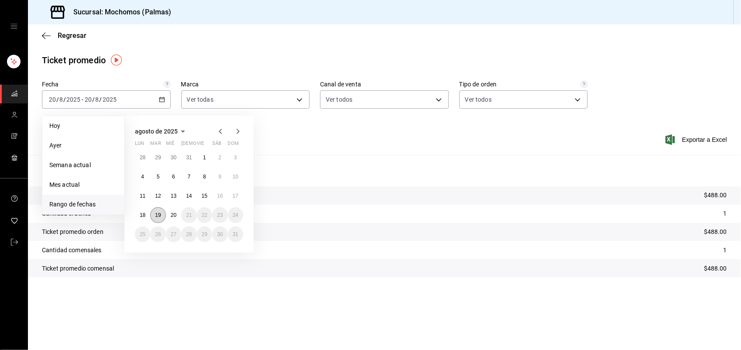
click at [153, 213] on button "19" at bounding box center [157, 215] width 15 height 16
click at [169, 214] on button "20" at bounding box center [173, 215] width 15 height 16
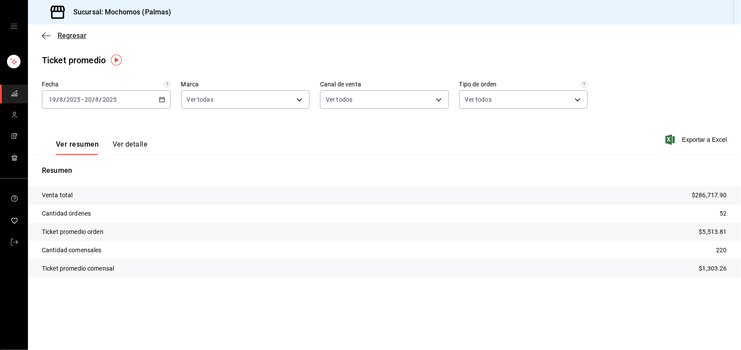
click at [78, 36] on span "Regresar" at bounding box center [72, 35] width 29 height 8
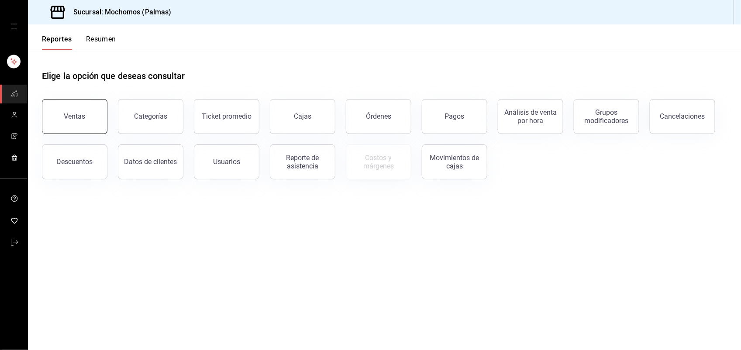
click at [79, 103] on button "Ventas" at bounding box center [74, 116] width 65 height 35
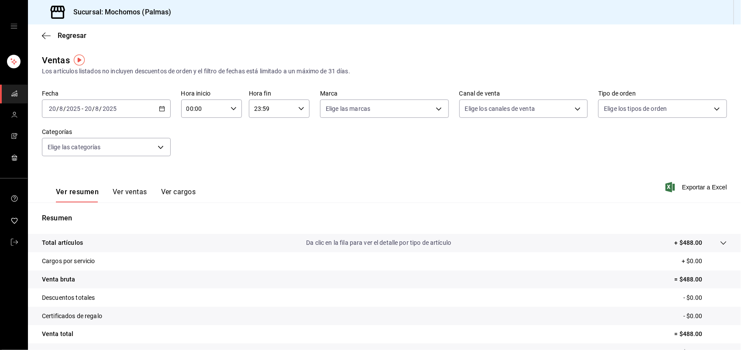
click at [154, 107] on div "[DATE] [DATE] - [DATE] [DATE]" at bounding box center [106, 109] width 129 height 18
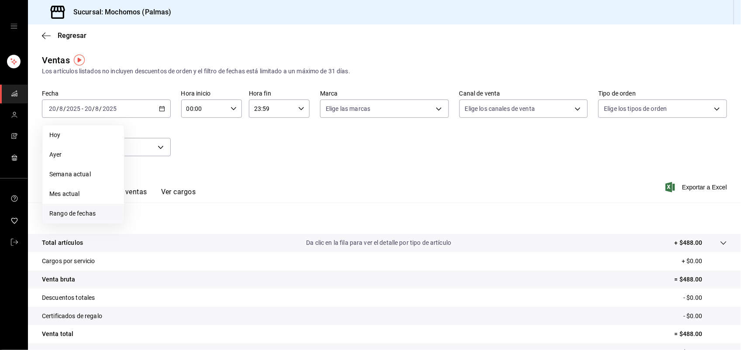
click at [75, 210] on span "Rango de fechas" at bounding box center [83, 213] width 68 height 9
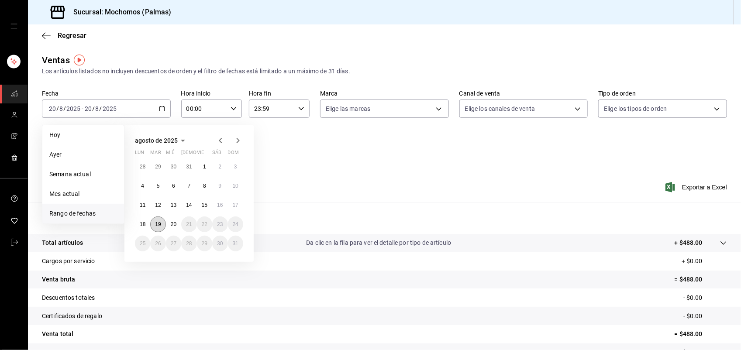
click at [163, 223] on button "19" at bounding box center [157, 224] width 15 height 16
click at [175, 223] on abbr "20" at bounding box center [174, 224] width 6 height 6
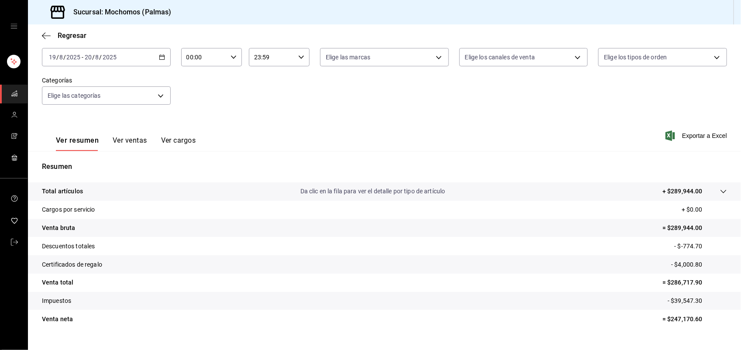
scroll to position [57, 0]
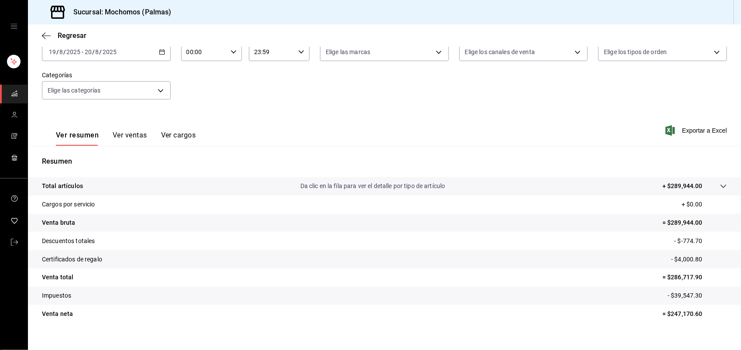
click at [140, 131] on button "Ver ventas" at bounding box center [130, 138] width 34 height 15
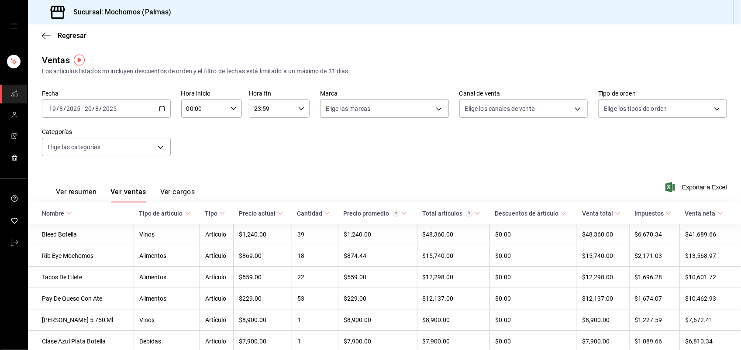
click at [168, 209] on th "Tipo de artículo" at bounding box center [167, 213] width 66 height 21
click at [166, 212] on div "Tipo de artículo" at bounding box center [161, 213] width 44 height 7
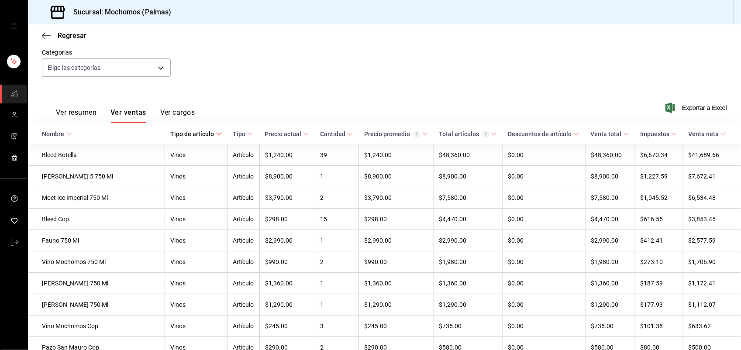
scroll to position [87, 0]
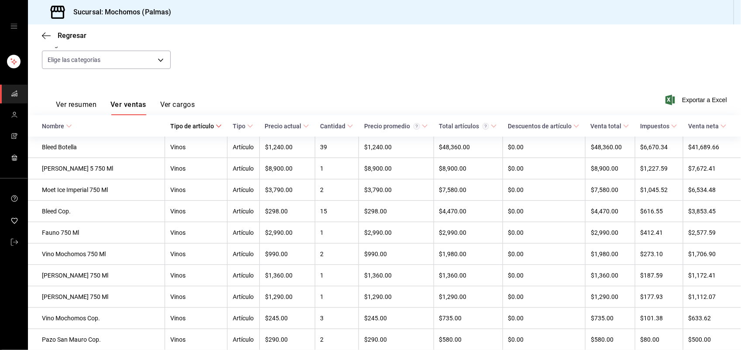
click at [178, 125] on div "Tipo de artículo" at bounding box center [192, 126] width 44 height 7
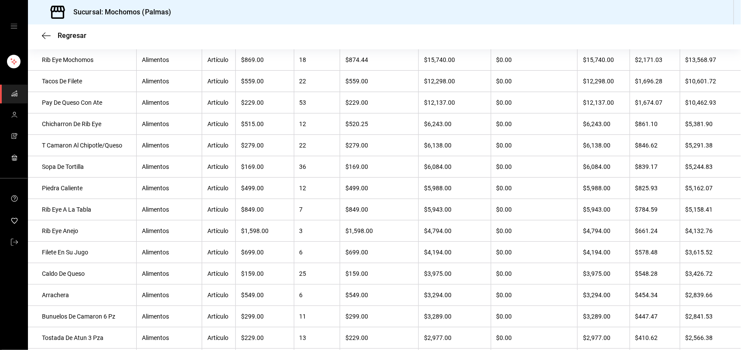
scroll to position [0, 0]
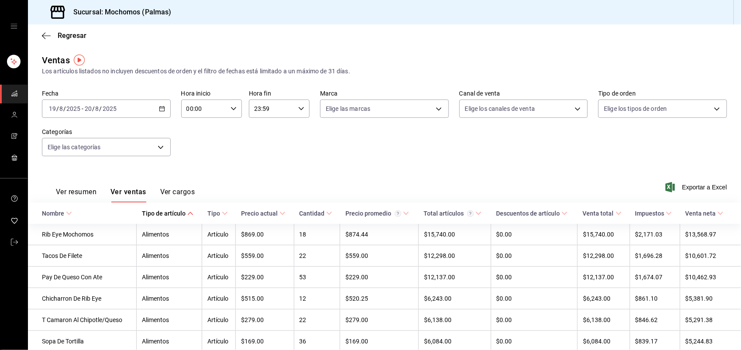
drag, startPoint x: 538, startPoint y: 41, endPoint x: 370, endPoint y: -24, distance: 179.8
click at [370, 0] on html "Sucursal: Mochomos (Palmas) Regresar Ventas Los artículos listados no incluyen …" at bounding box center [370, 175] width 741 height 350
click at [71, 34] on span "Regresar" at bounding box center [72, 35] width 29 height 8
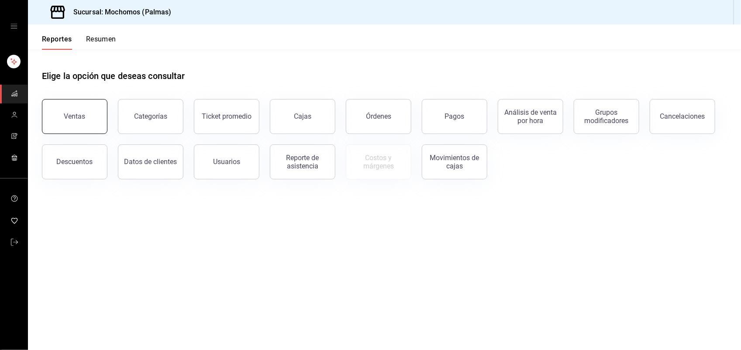
click at [97, 129] on button "Ventas" at bounding box center [74, 116] width 65 height 35
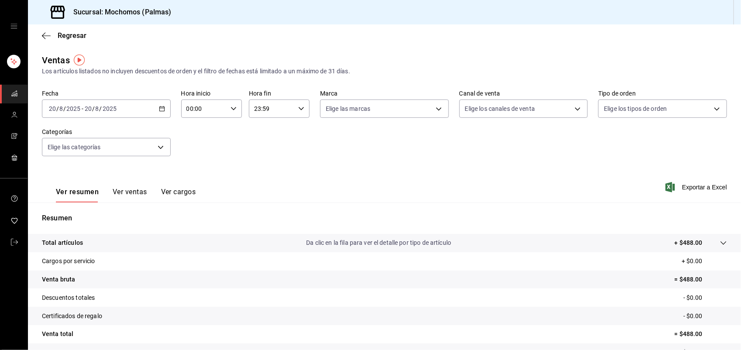
click at [155, 109] on div "[DATE] [DATE] - [DATE] [DATE]" at bounding box center [106, 109] width 129 height 18
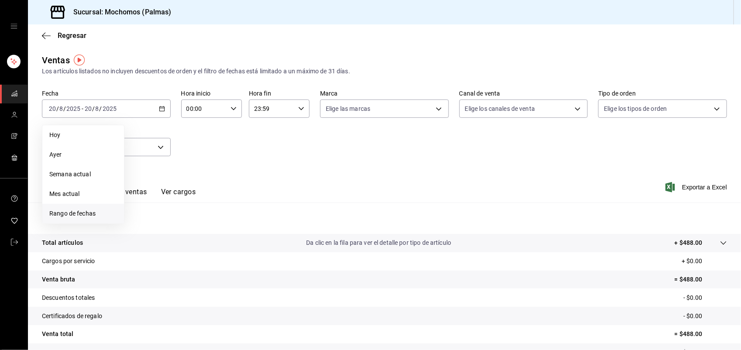
click at [84, 204] on li "Rango de fechas" at bounding box center [83, 214] width 82 height 20
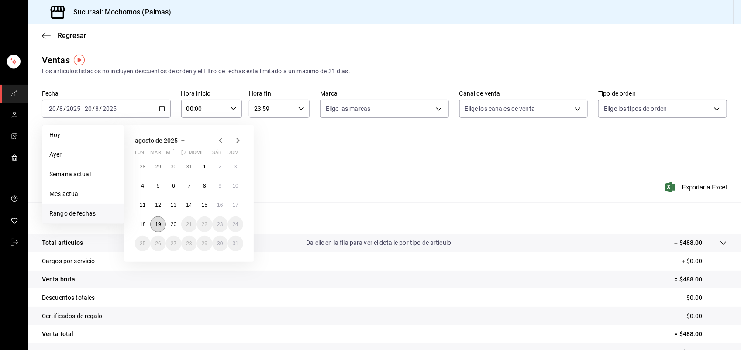
click at [155, 219] on button "19" at bounding box center [157, 224] width 15 height 16
click at [176, 220] on button "20" at bounding box center [173, 224] width 15 height 16
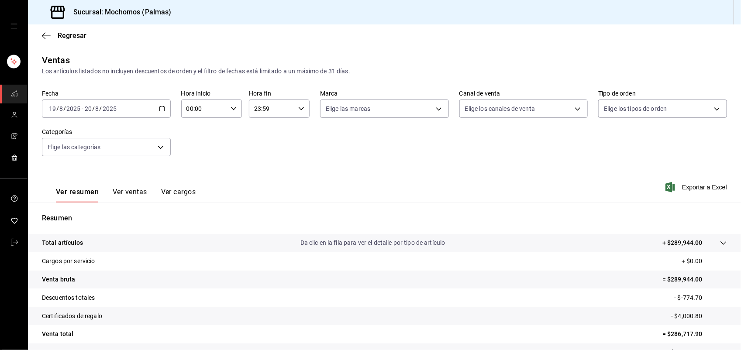
scroll to position [68, 0]
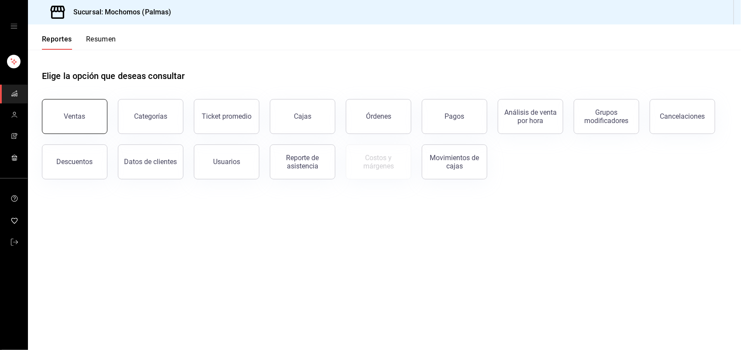
click at [94, 111] on button "Ventas" at bounding box center [74, 116] width 65 height 35
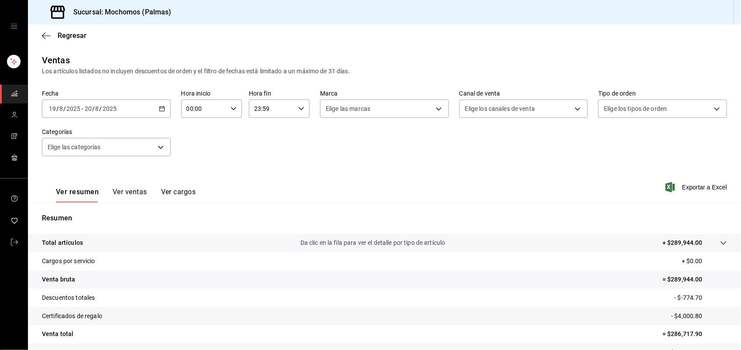
scroll to position [68, 0]
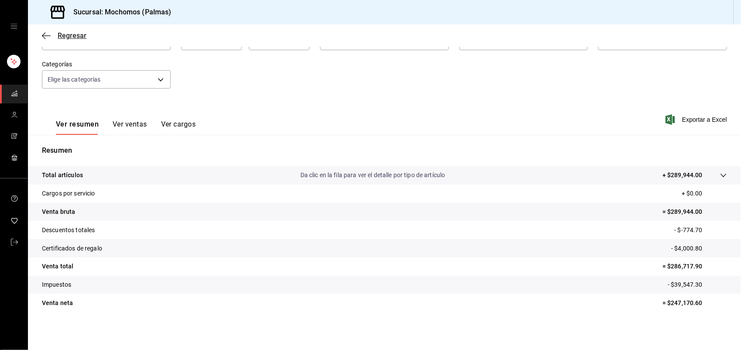
click at [73, 37] on span "Regresar" at bounding box center [72, 35] width 29 height 8
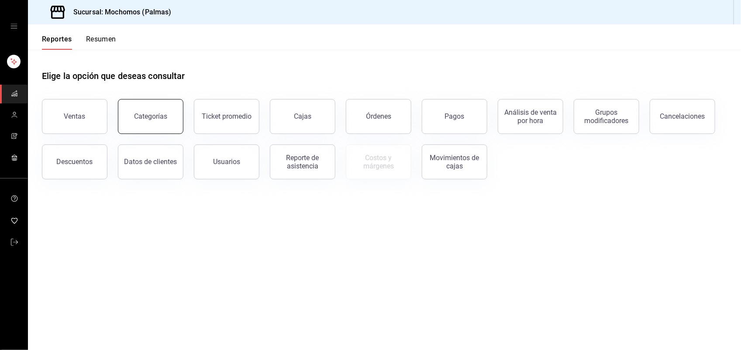
click at [165, 122] on button "Categorías" at bounding box center [150, 116] width 65 height 35
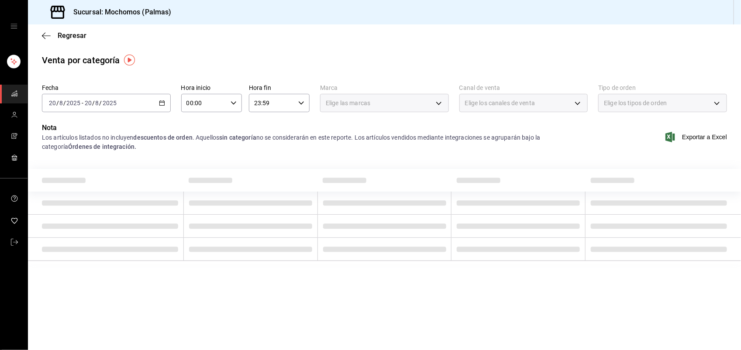
click at [164, 108] on div "[DATE] [DATE] - [DATE] [DATE]" at bounding box center [106, 103] width 129 height 18
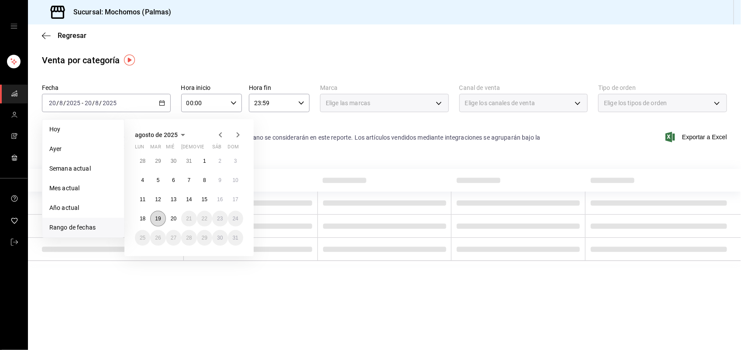
click at [157, 221] on abbr "19" at bounding box center [158, 219] width 6 height 6
click at [168, 220] on button "20" at bounding box center [173, 219] width 15 height 16
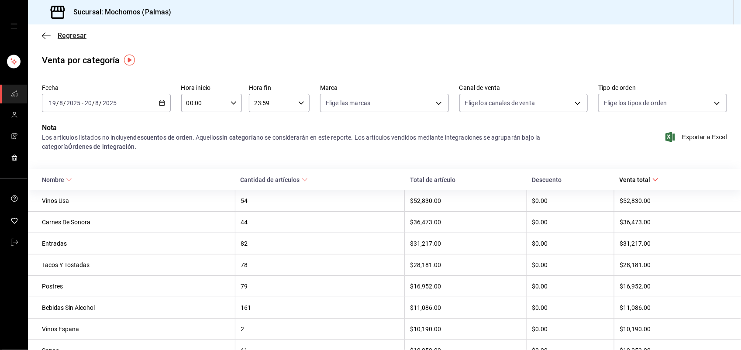
click at [71, 35] on span "Regresar" at bounding box center [72, 35] width 29 height 8
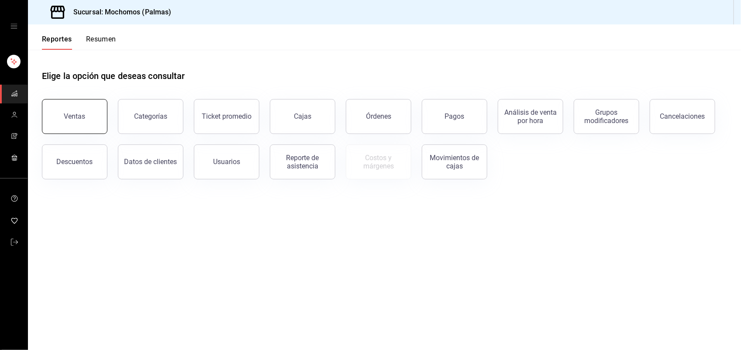
click at [67, 105] on button "Ventas" at bounding box center [74, 116] width 65 height 35
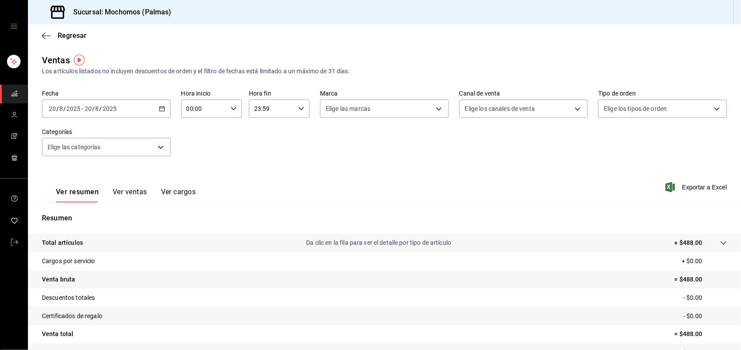
click at [159, 110] on \(Stroke\) "button" at bounding box center [161, 108] width 5 height 5
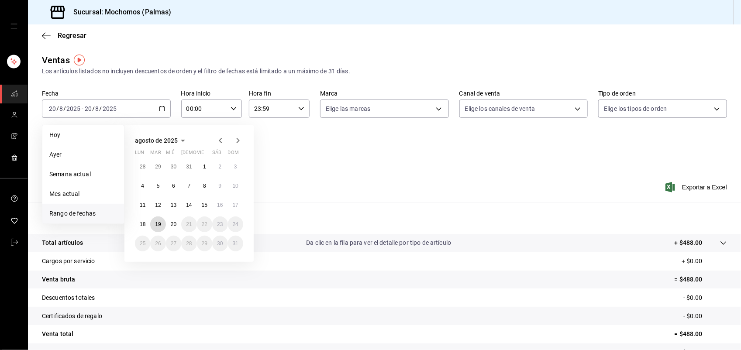
click at [164, 219] on button "19" at bounding box center [157, 224] width 15 height 16
click at [169, 222] on button "20" at bounding box center [173, 224] width 15 height 16
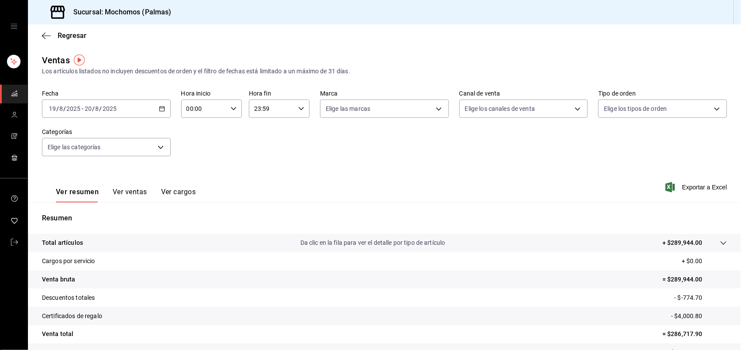
click at [137, 195] on button "Ver ventas" at bounding box center [130, 195] width 34 height 15
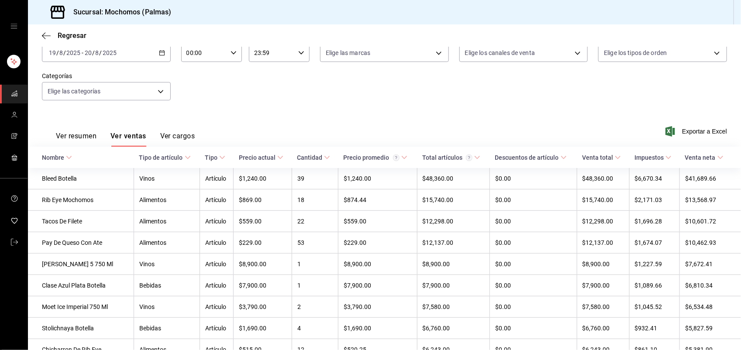
scroll to position [64, 0]
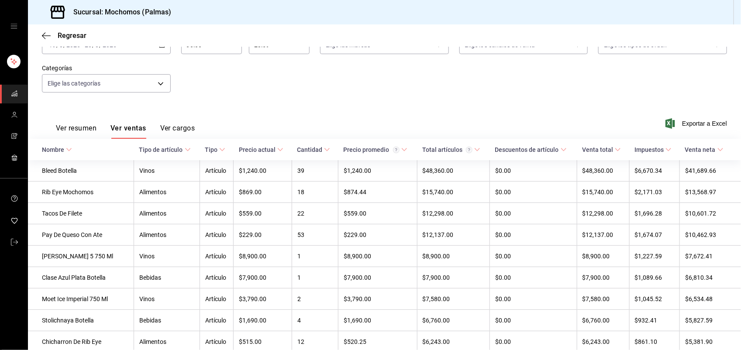
click at [314, 147] on div "Cantidad" at bounding box center [309, 149] width 25 height 7
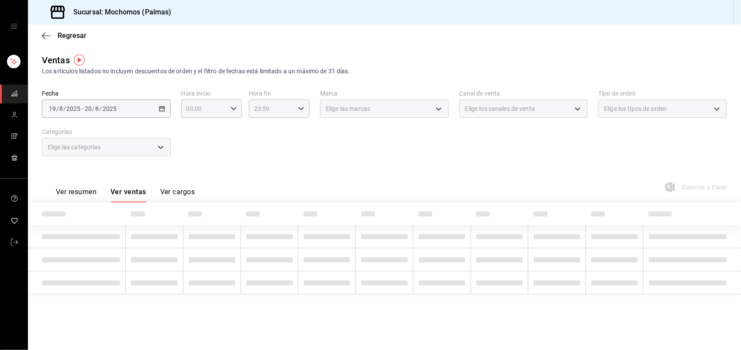
scroll to position [0, 0]
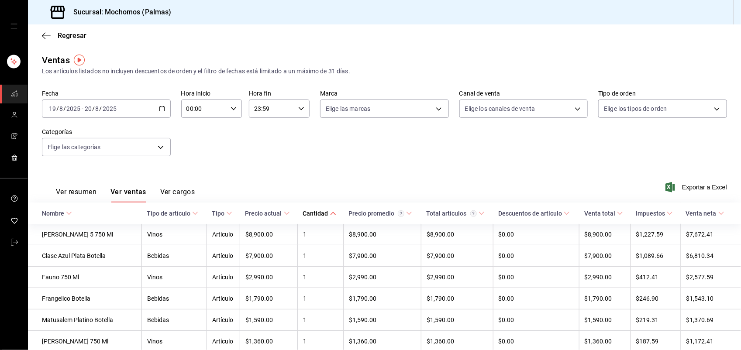
click at [310, 212] on div "Cantidad" at bounding box center [315, 213] width 25 height 7
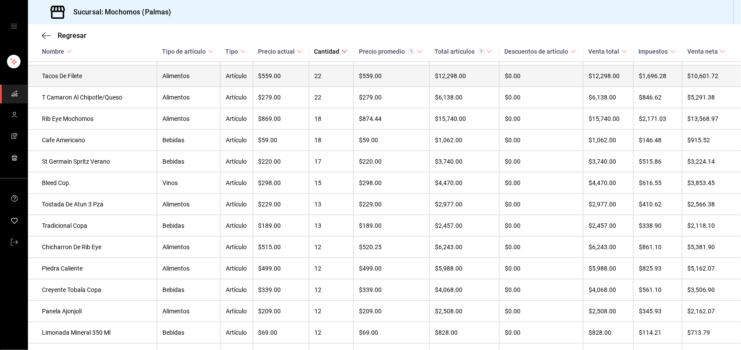
scroll to position [346, 0]
